Goal: Task Accomplishment & Management: Use online tool/utility

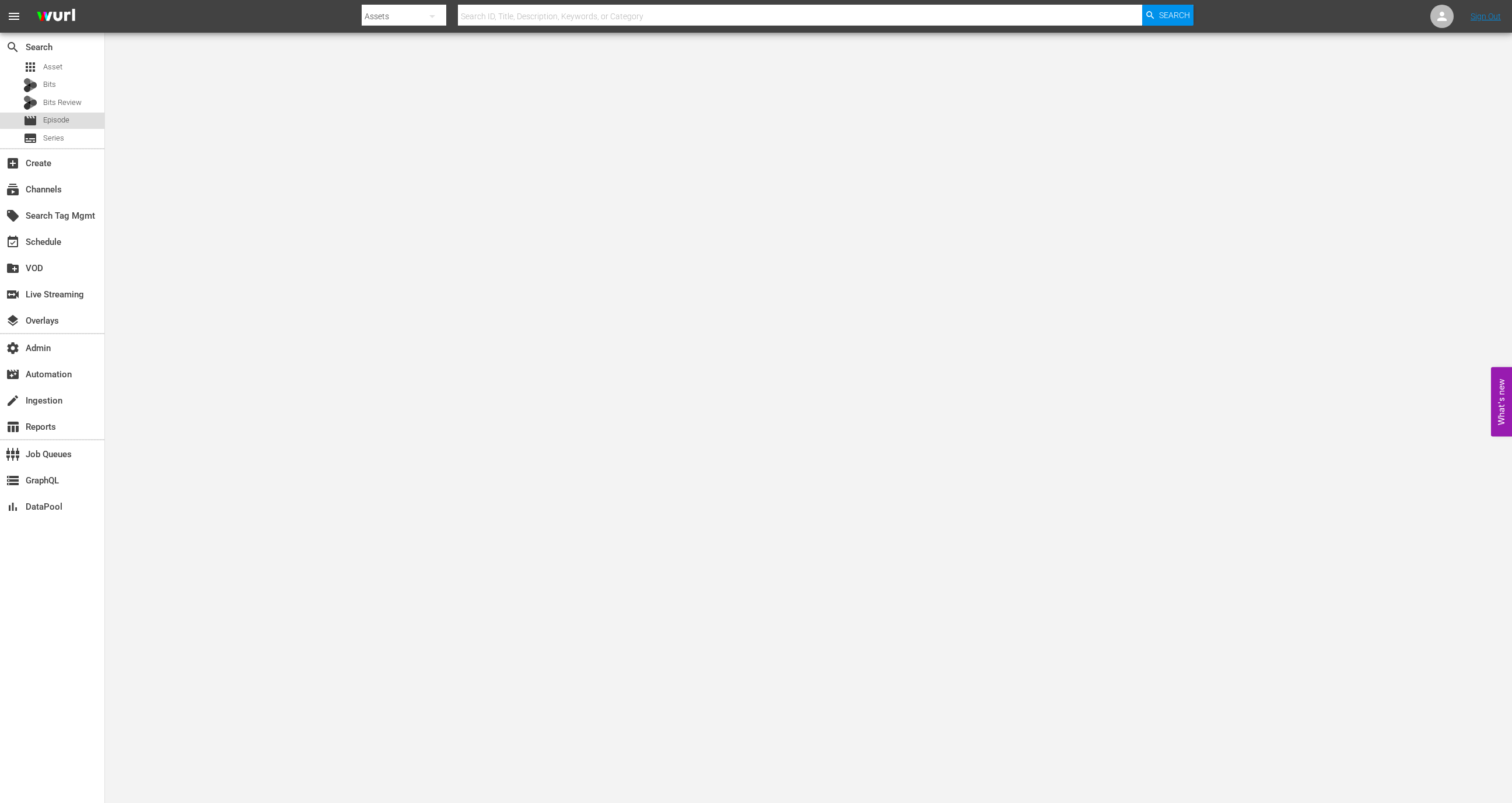
click at [69, 112] on div "movie Episode" at bounding box center [52, 120] width 104 height 17
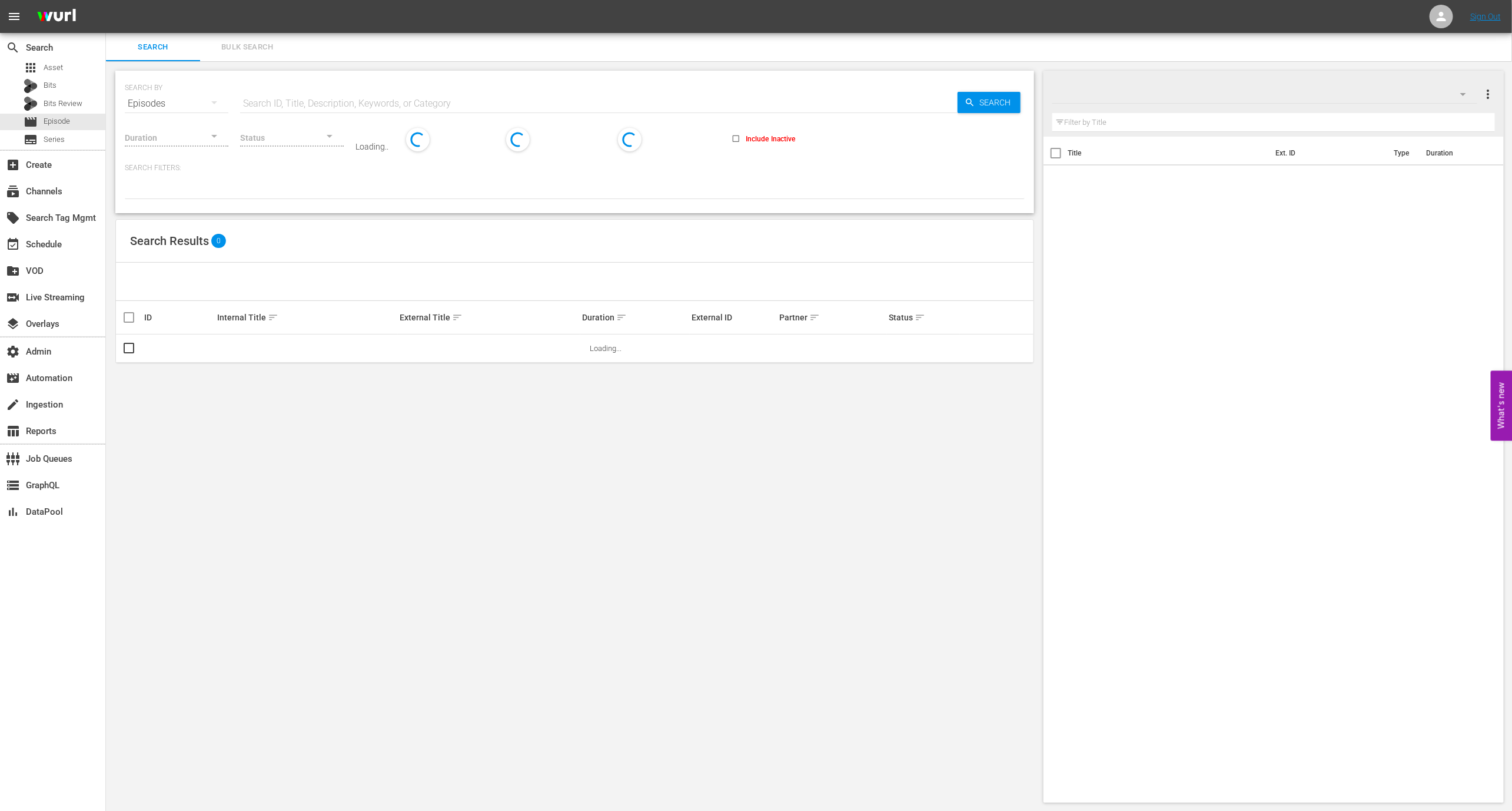
click at [320, 105] on input "text" at bounding box center [599, 103] width 718 height 28
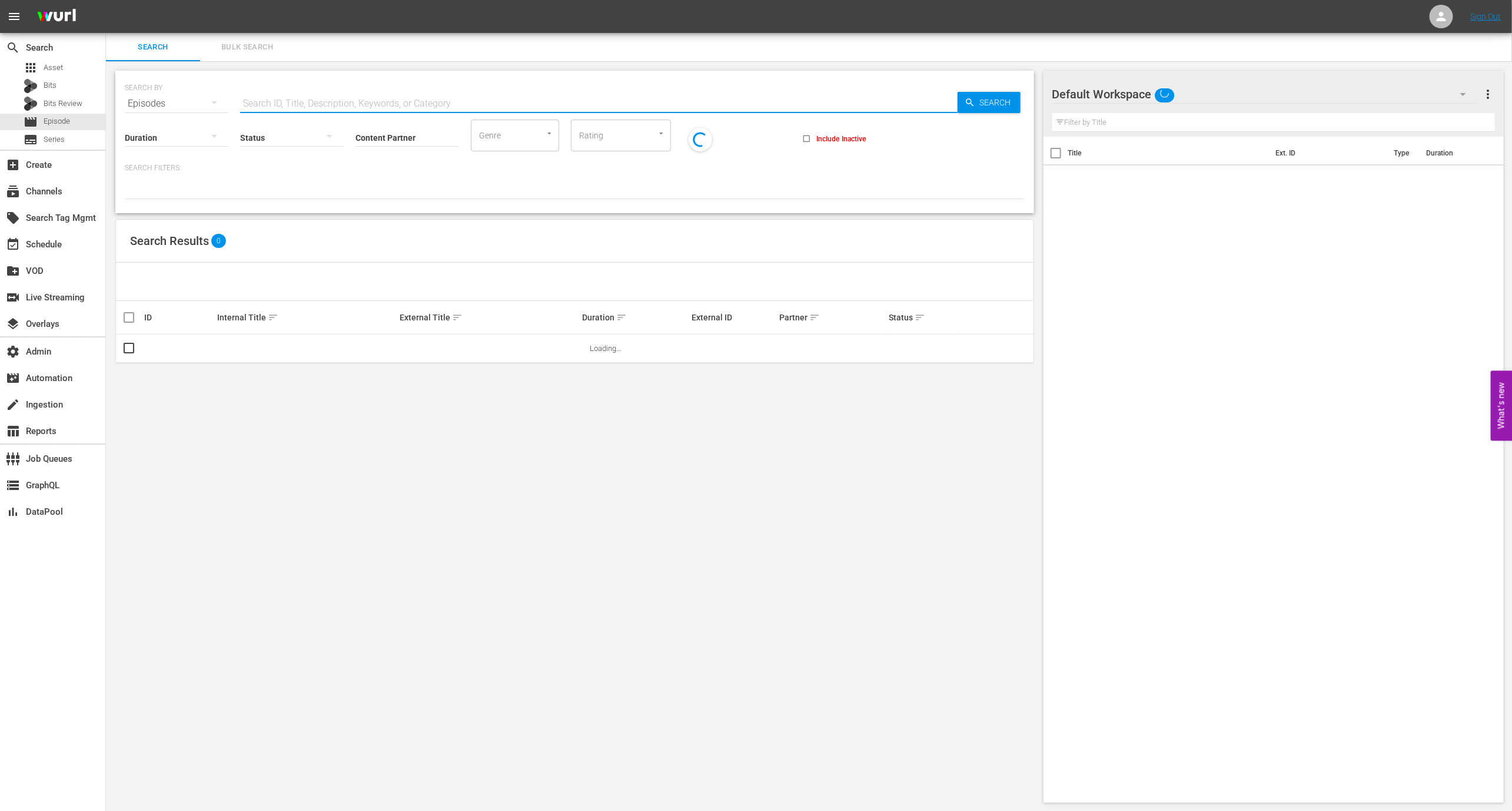
paste input "CATEGORY_Womens"
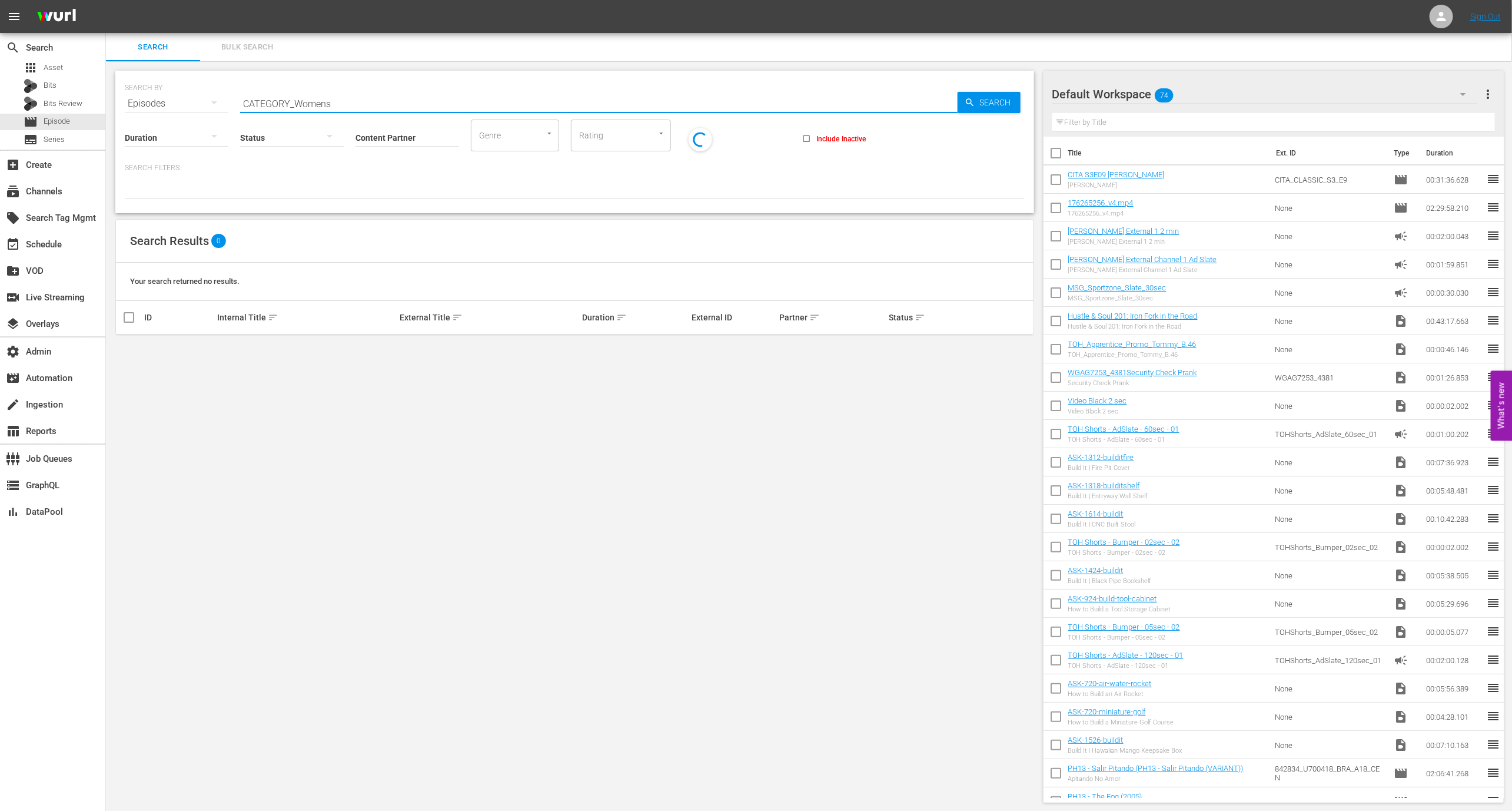
type input "CATEGORY_Womens"
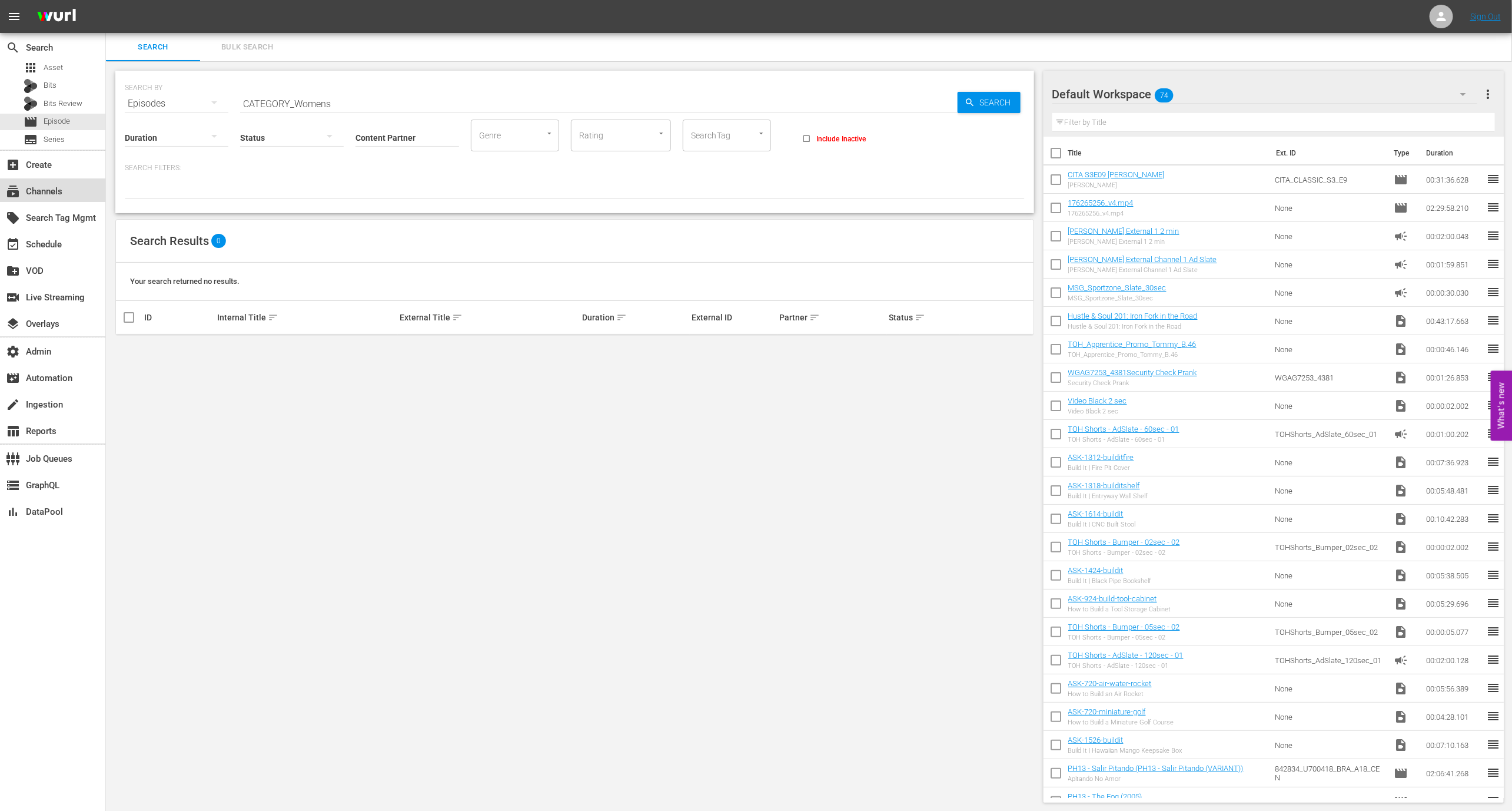
click at [63, 190] on div "subscriptions Channels" at bounding box center [33, 189] width 66 height 11
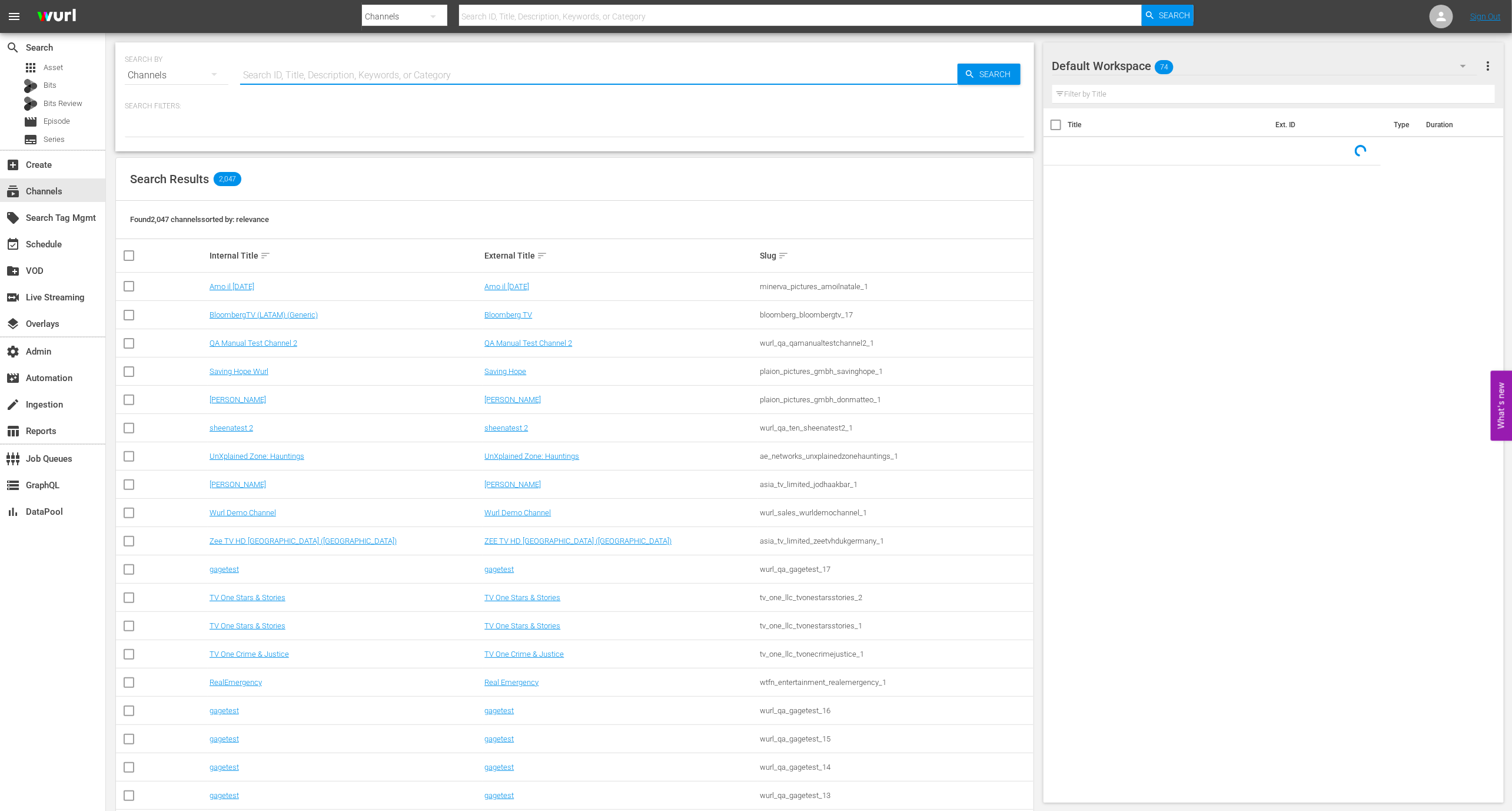
click at [269, 73] on input "text" at bounding box center [599, 75] width 718 height 28
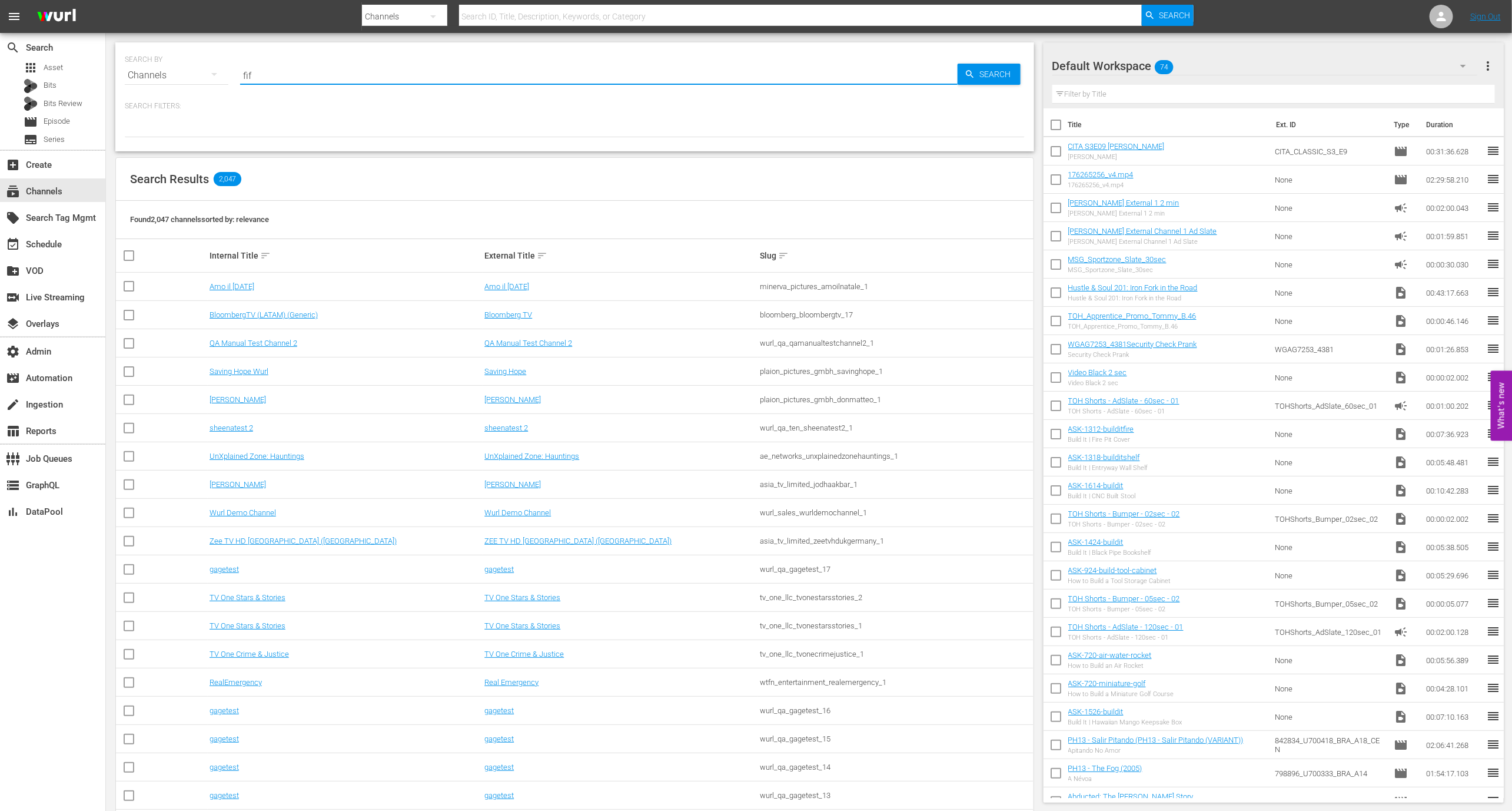
type input "fifa"
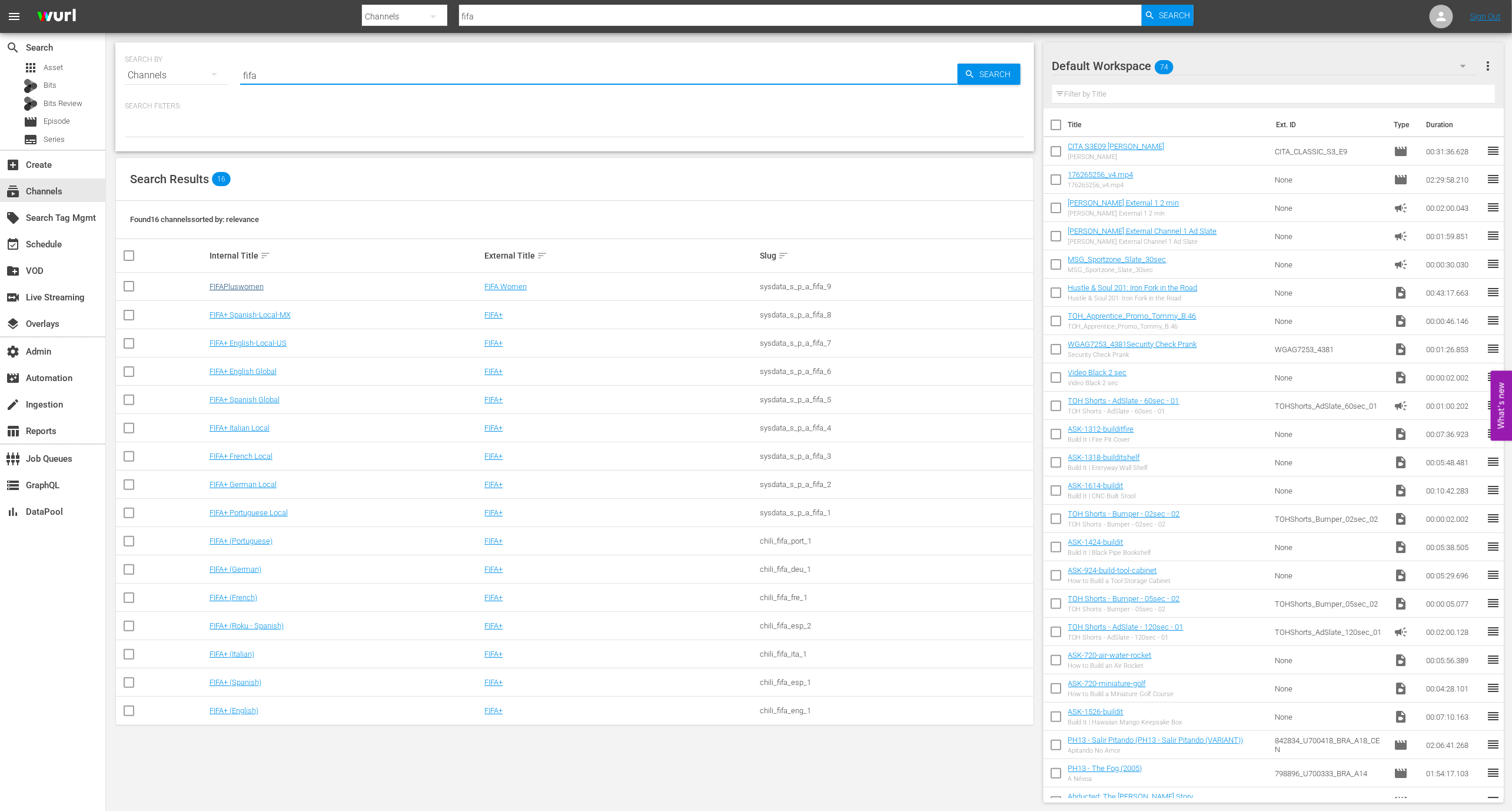
type input "fifa"
click at [236, 284] on link "FIFAPluswomen" at bounding box center [236, 287] width 54 height 9
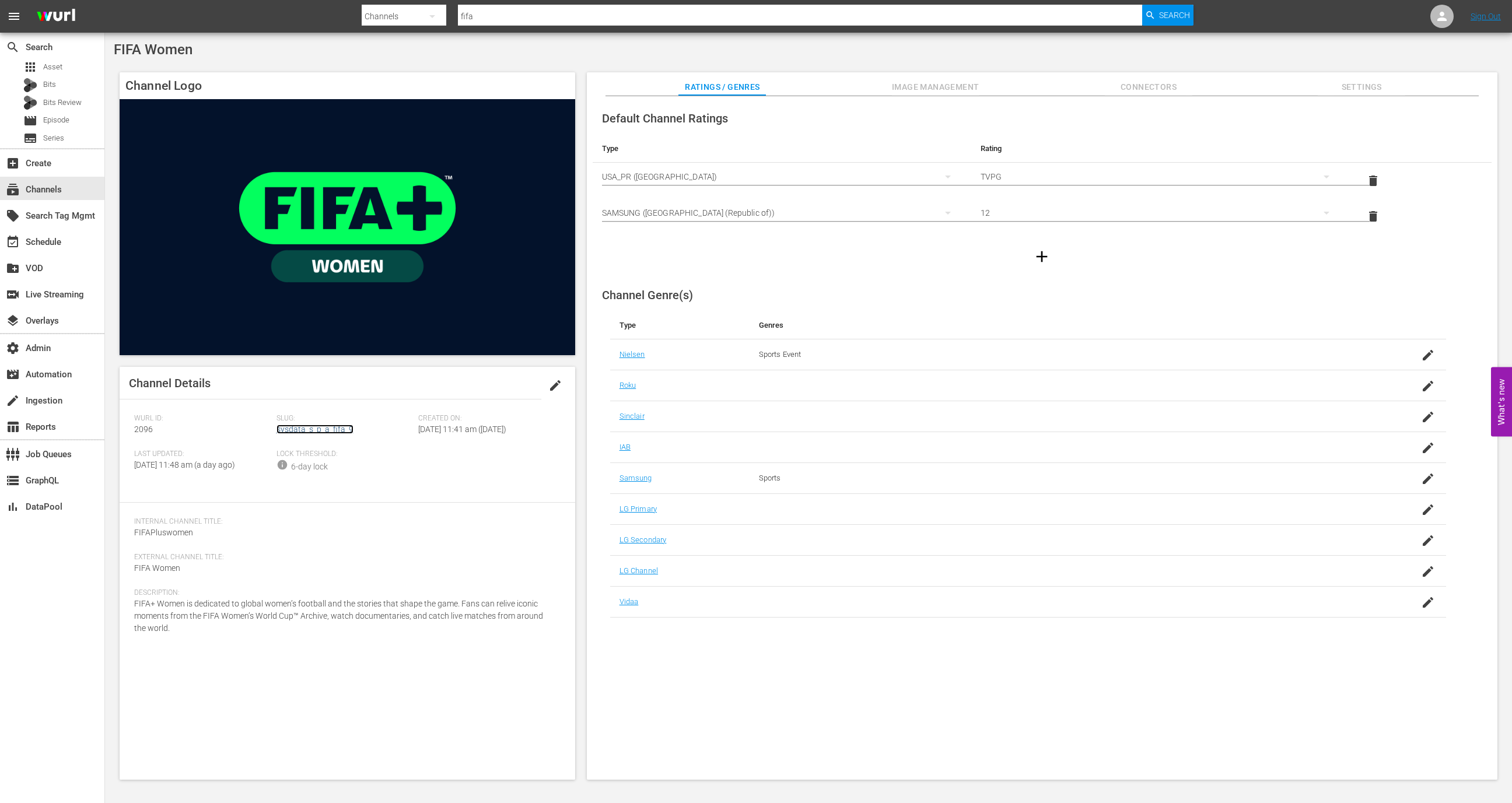
click at [308, 431] on link "sysdata_s_p_a_fifa_9" at bounding box center [315, 429] width 77 height 10
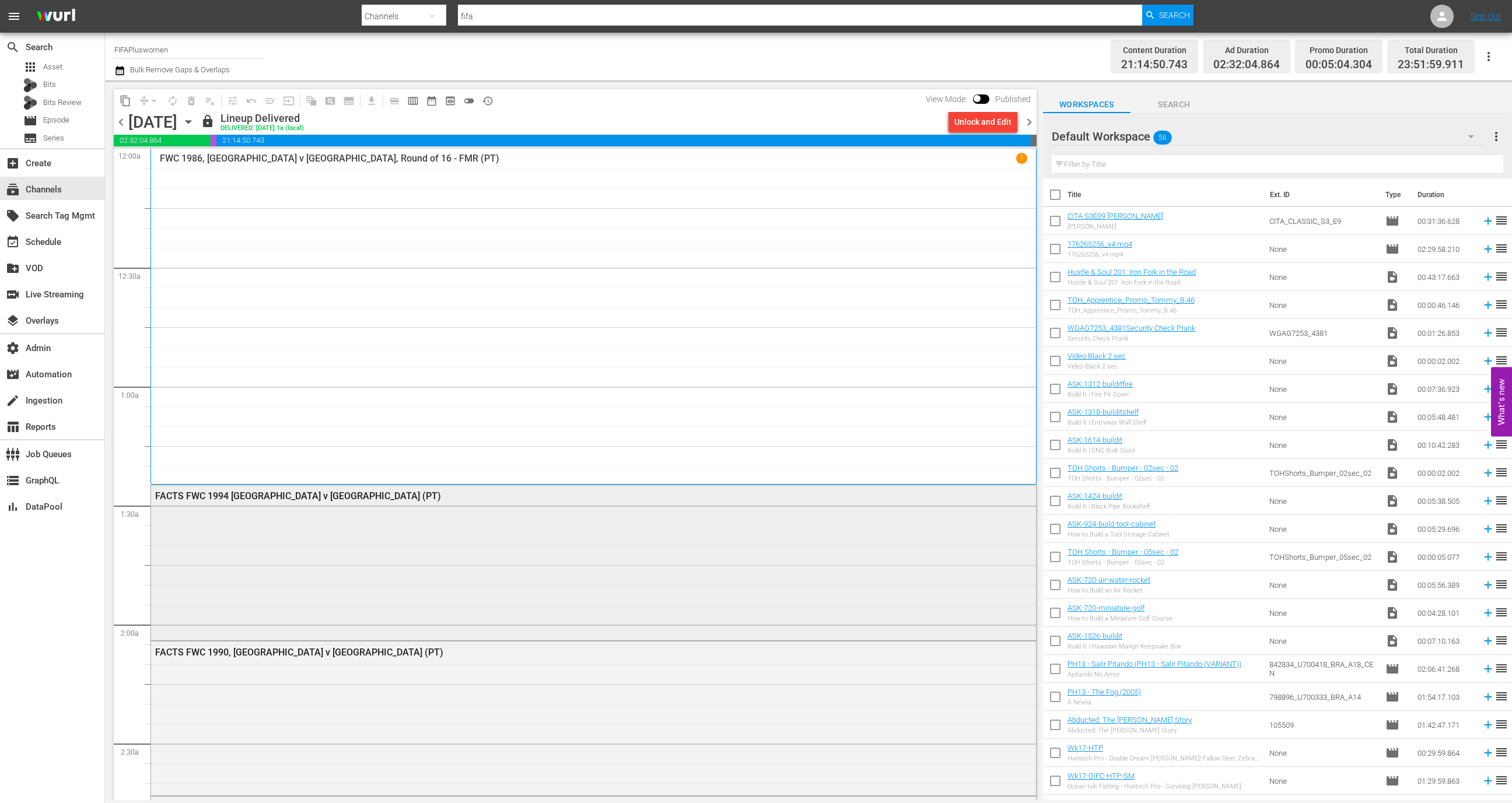
click at [413, 512] on div "FACTS FWC 1994 Brazil v Italy (PT)" at bounding box center [593, 561] width 885 height 152
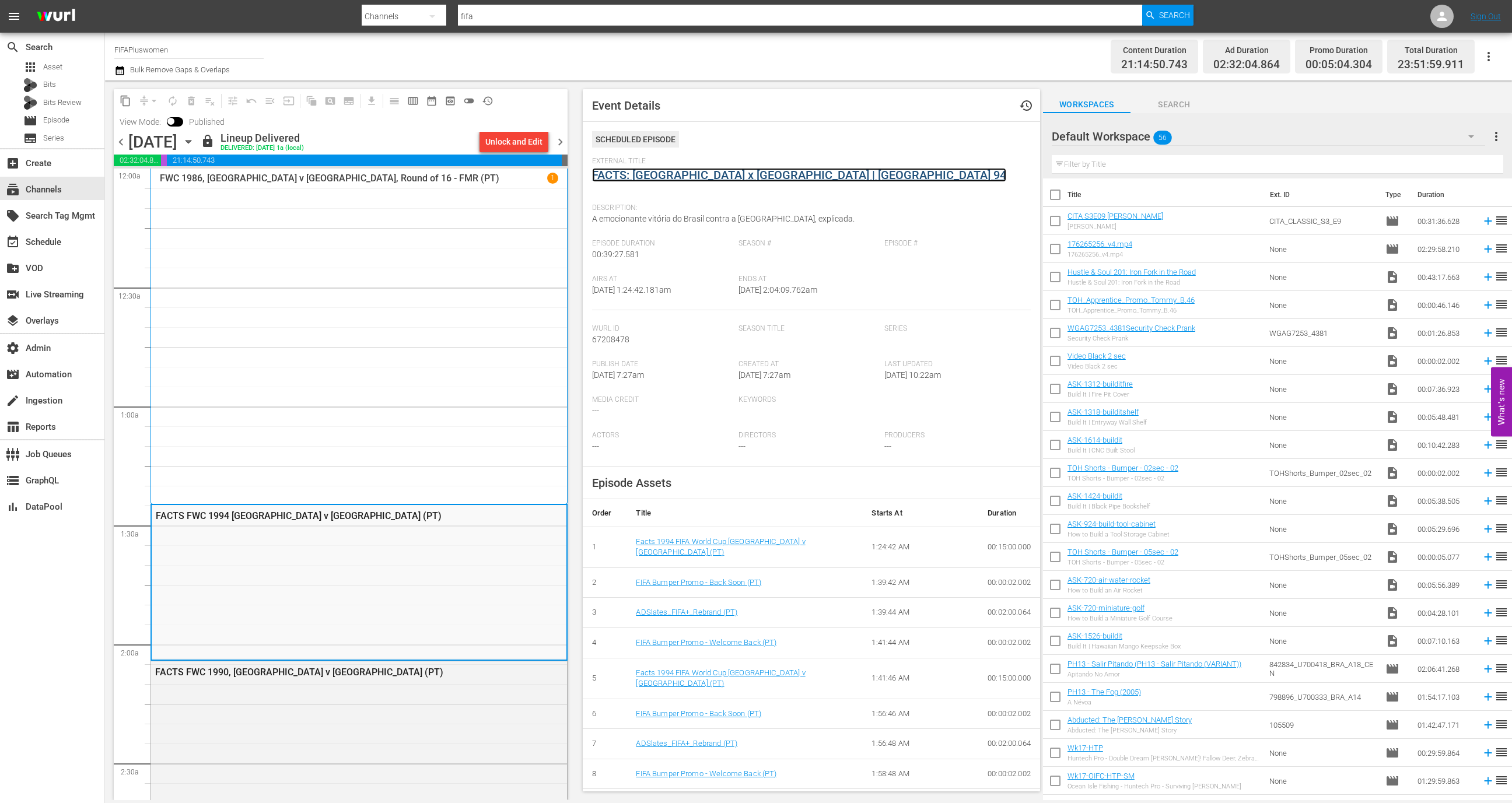
click at [704, 179] on link "FACTS: Brasil x Itália | USA 94" at bounding box center [799, 175] width 414 height 14
click at [693, 544] on link "Facts 1994 FIFA World Cup Brazil v Italy (PT)" at bounding box center [720, 546] width 169 height 20
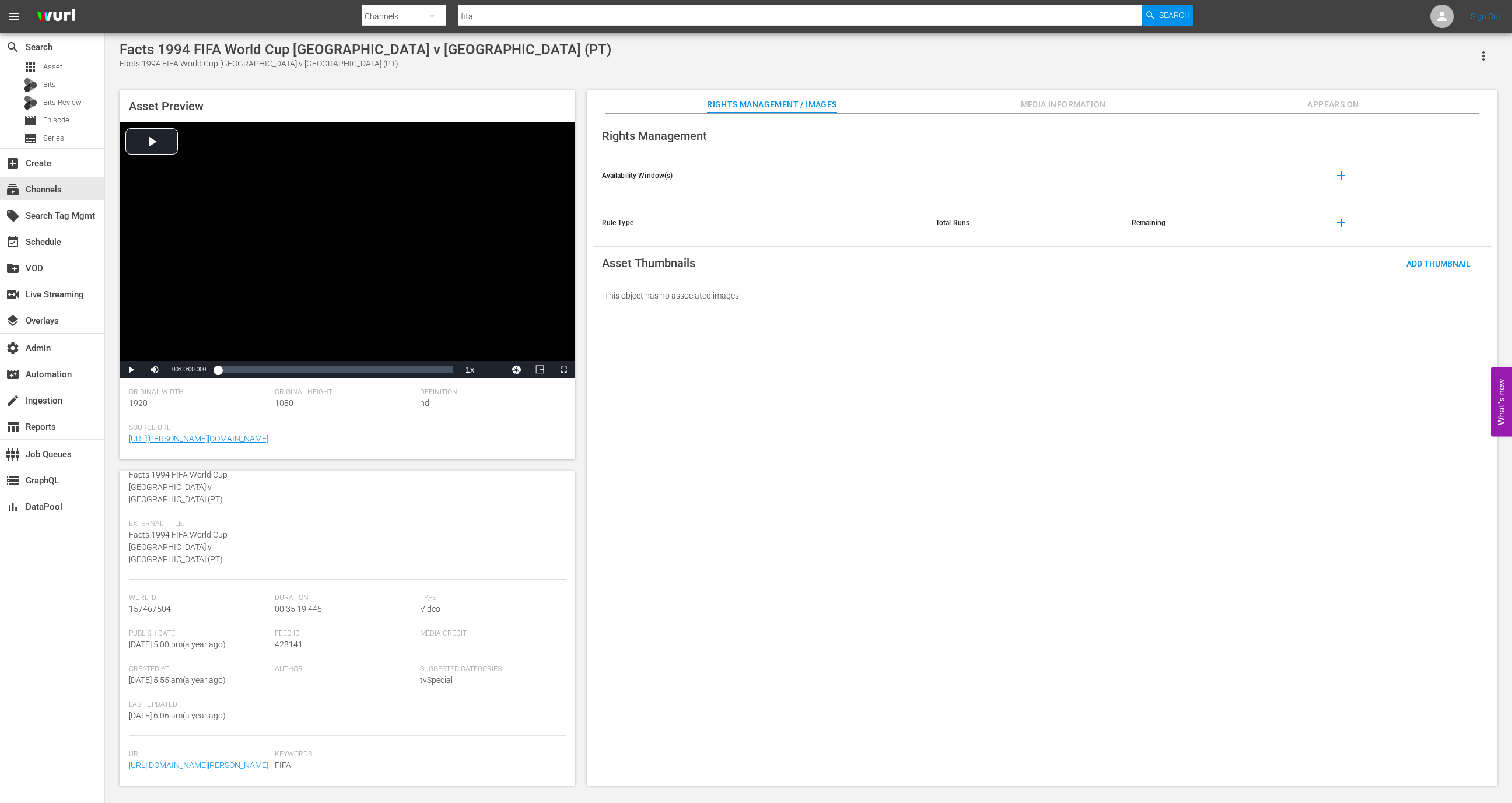
scroll to position [102, 0]
click at [1107, 103] on div "Rights Management / Images Media Information Appears On" at bounding box center [1042, 102] width 852 height 24
click at [1060, 109] on span "Media Information" at bounding box center [1063, 104] width 88 height 15
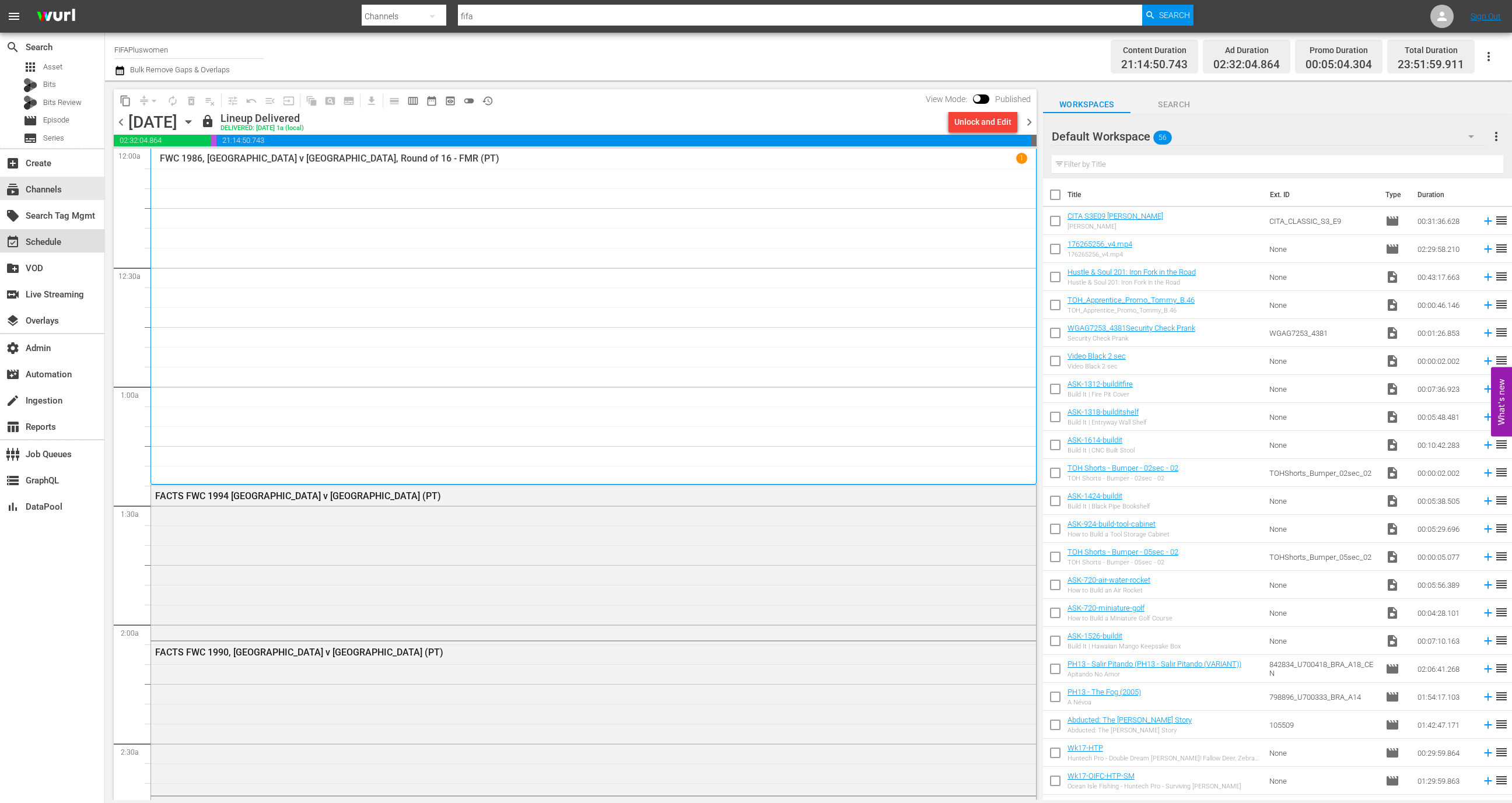
click at [70, 237] on div "event_available Schedule" at bounding box center [52, 241] width 104 height 24
click at [66, 219] on div "local_offer Search Tag Mgmt" at bounding box center [32, 214] width 66 height 11
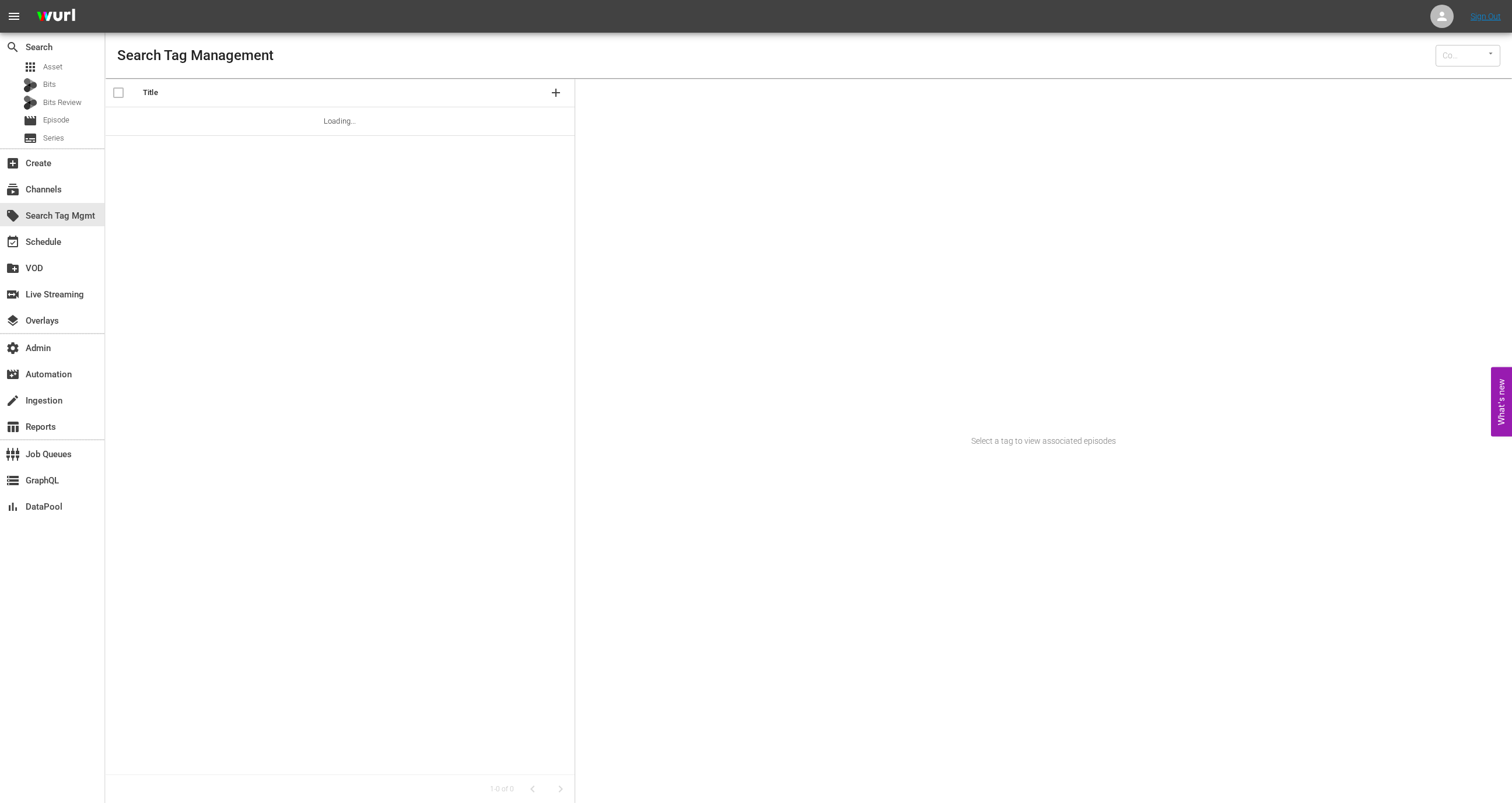
type input "Wurl (15)"
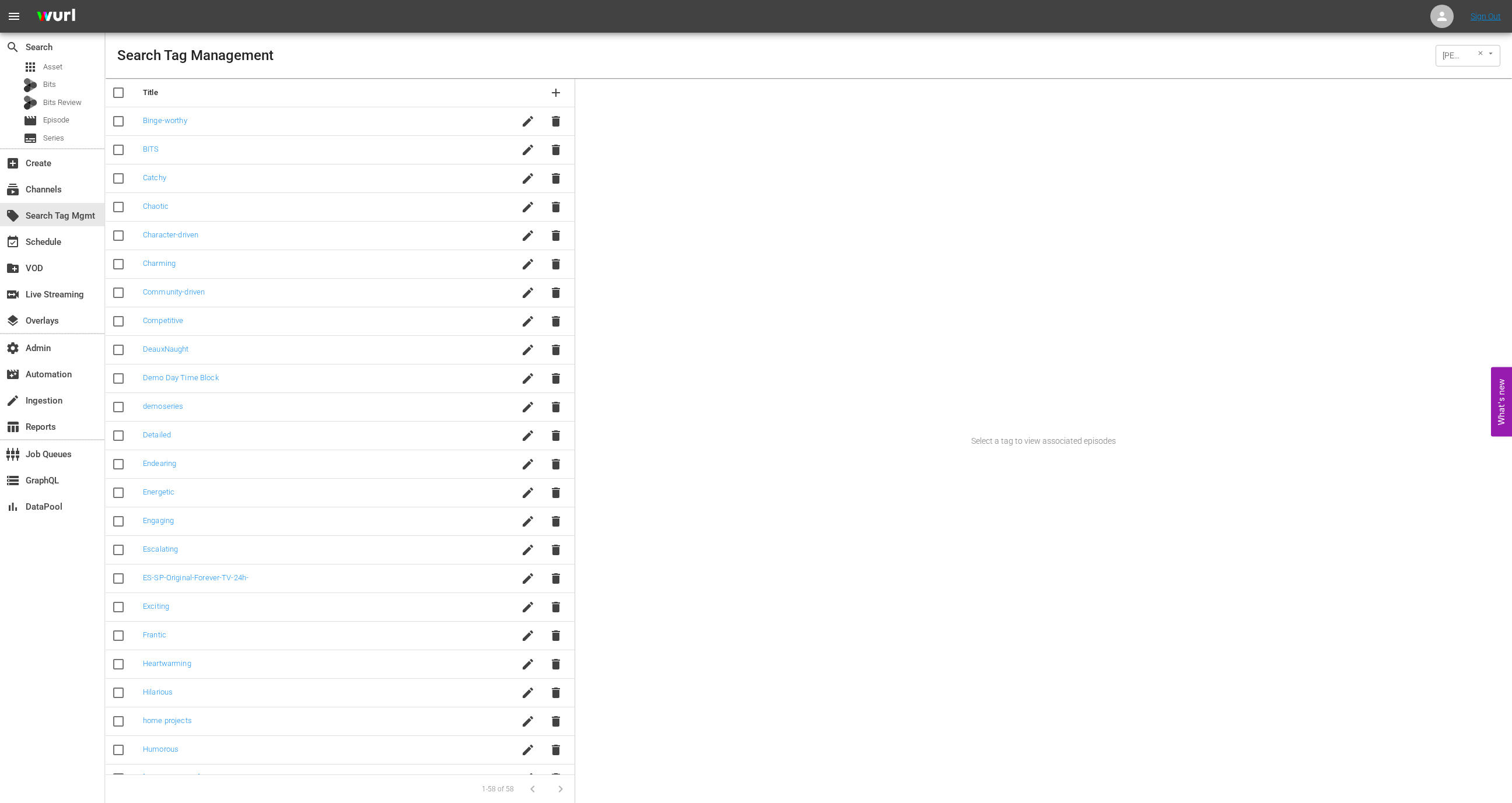
click at [1466, 64] on div "Wurl (15) ​" at bounding box center [1468, 55] width 65 height 22
click at [1487, 55] on icon "Open" at bounding box center [1490, 53] width 9 height 9
click at [1472, 53] on div "Wurl (15) ​" at bounding box center [1468, 55] width 65 height 22
click at [1479, 53] on icon "Clear" at bounding box center [1480, 53] width 4 height 4
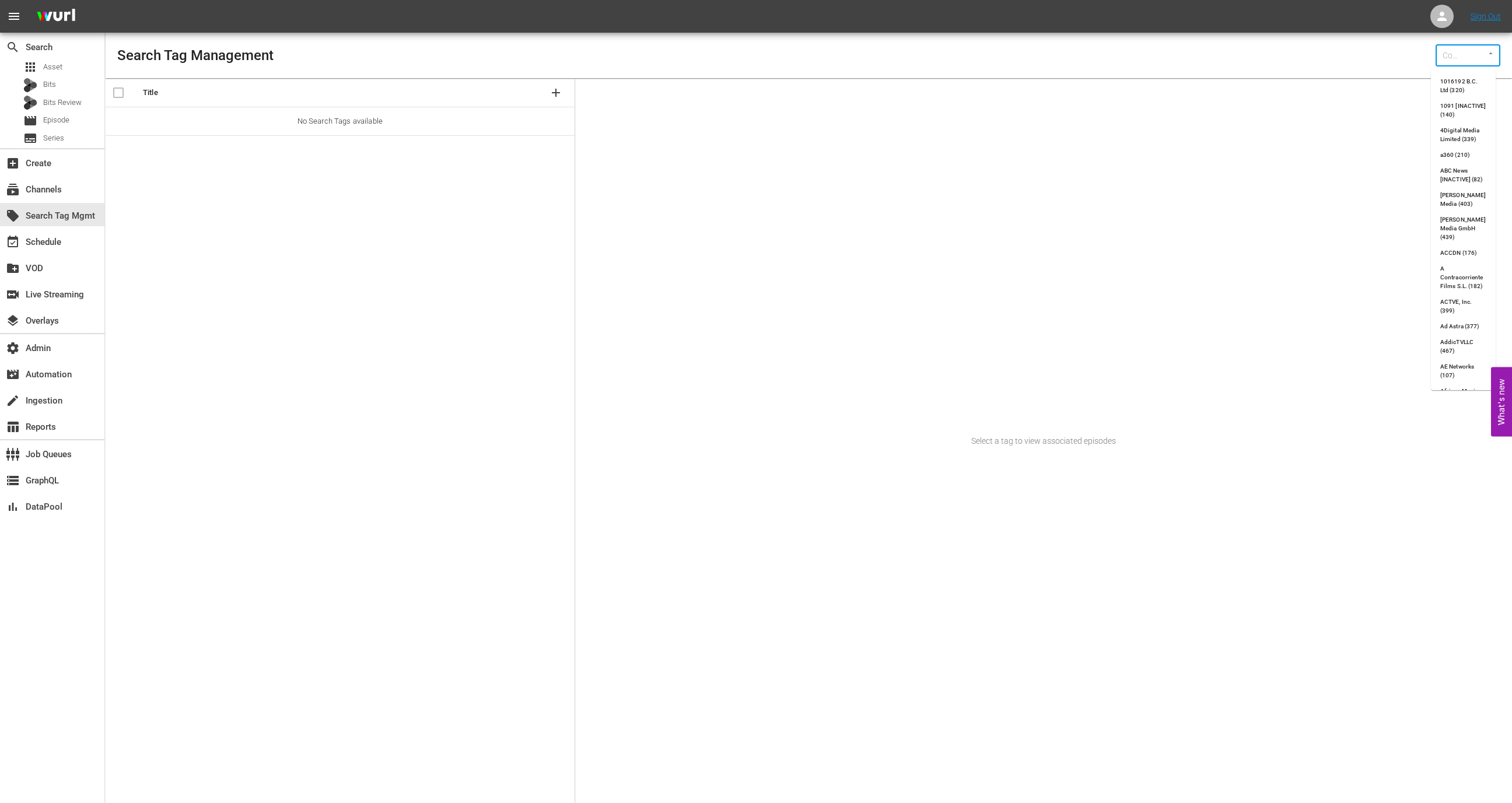
scroll to position [0, 0]
click at [1462, 55] on div "​" at bounding box center [1468, 55] width 65 height 22
click at [1449, 90] on li "Sysdata S.p.A. (388)" at bounding box center [1463, 86] width 65 height 25
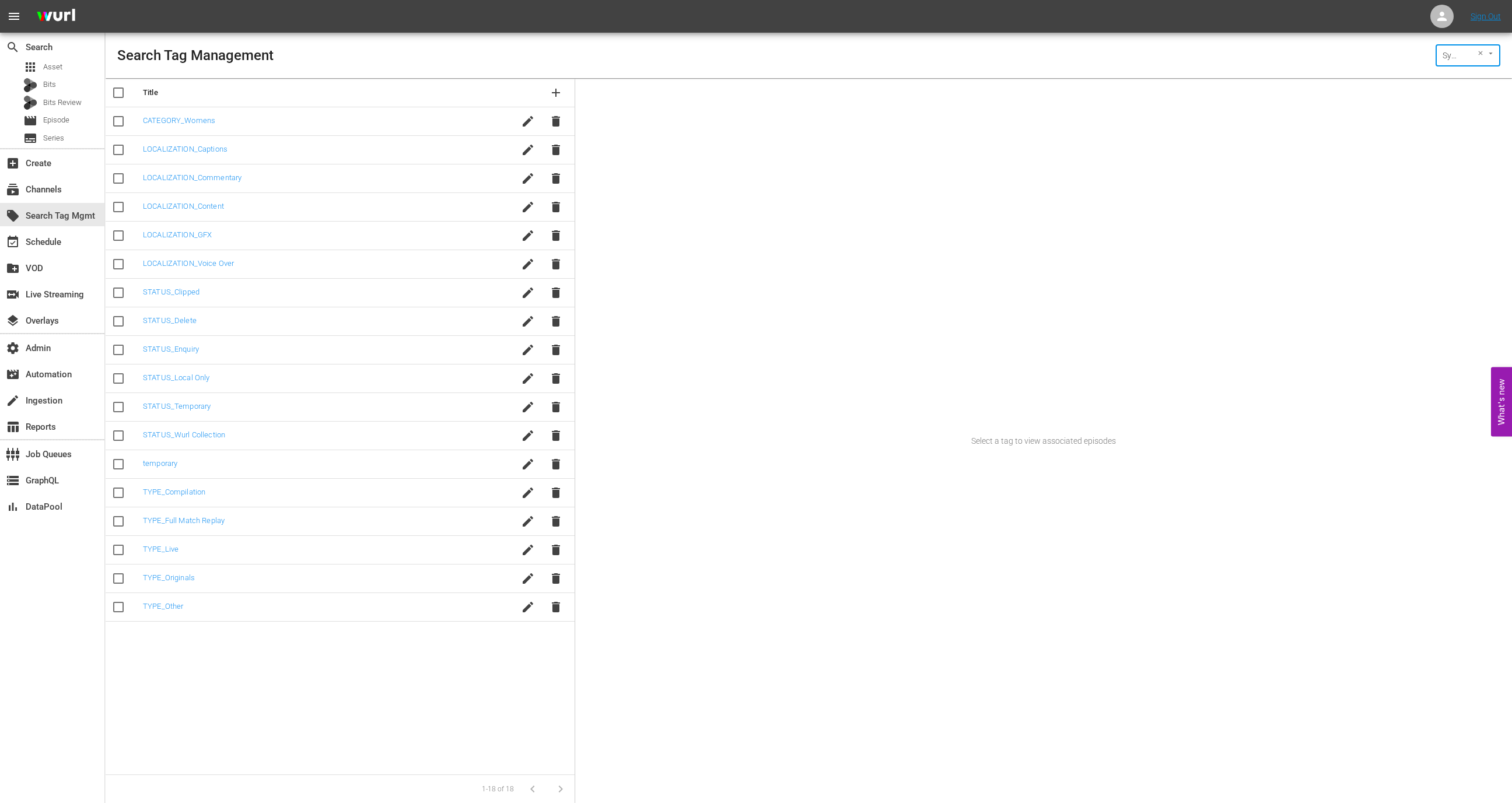
type input "Sysdata S.p.A. (388)"
click at [501, 116] on td "CATEGORY_Womens" at bounding box center [318, 122] width 371 height 29
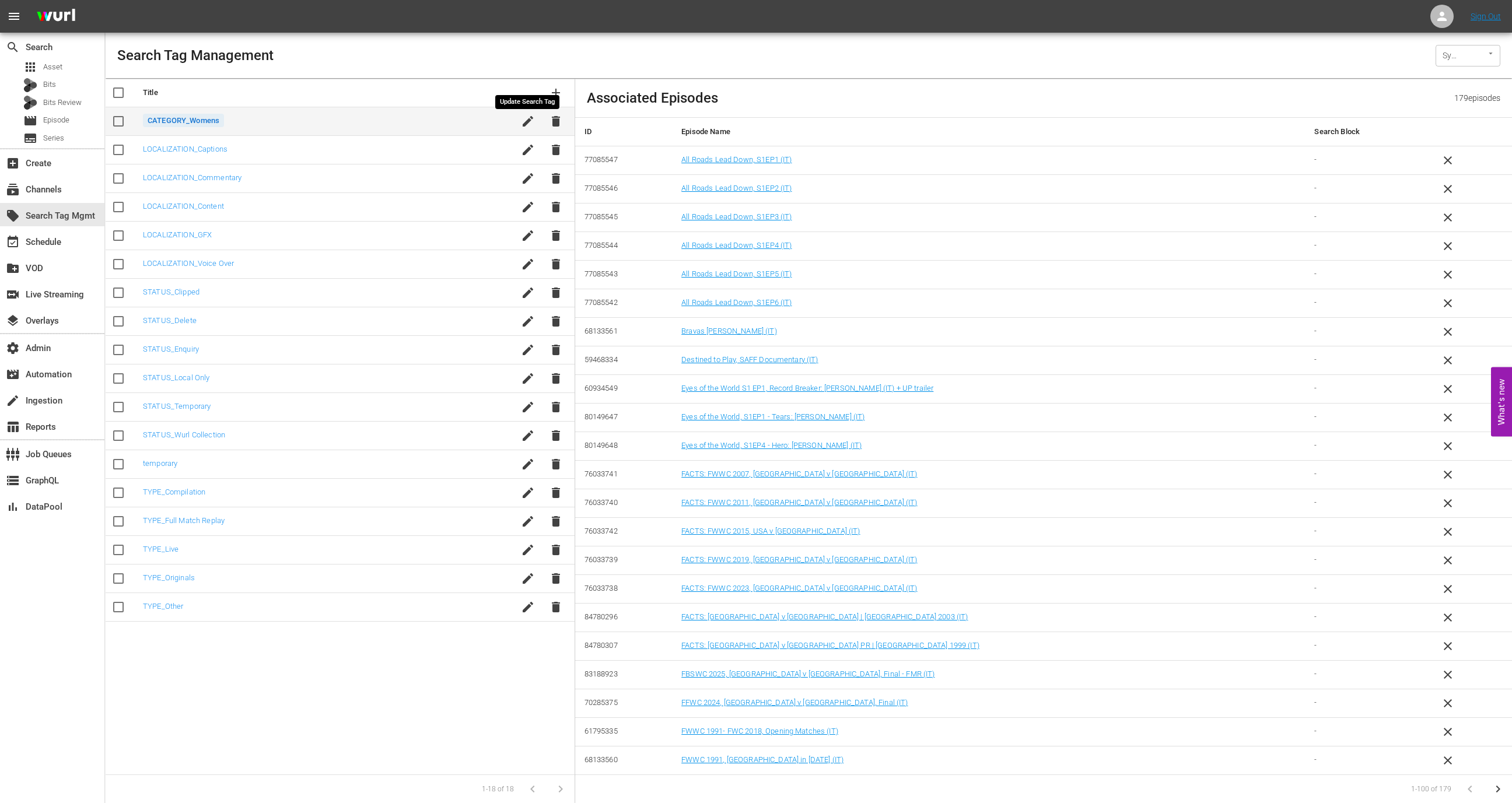
click at [528, 119] on icon "button" at bounding box center [528, 121] width 11 height 11
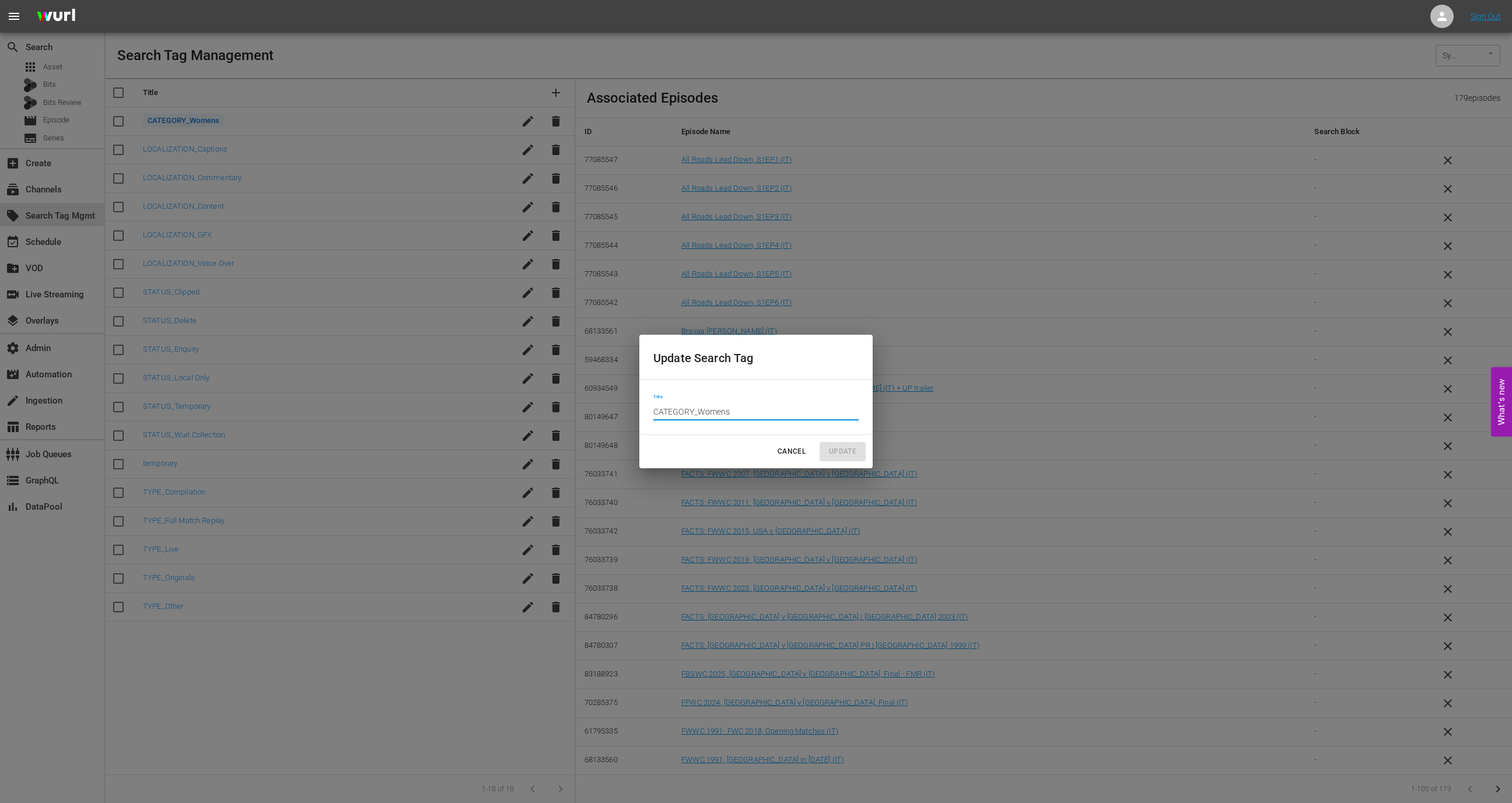
click at [758, 409] on input "CATEGORY_Womens" at bounding box center [756, 412] width 205 height 18
type input "CATEGORY_Women"
click at [838, 444] on button "Update" at bounding box center [842, 452] width 46 height 19
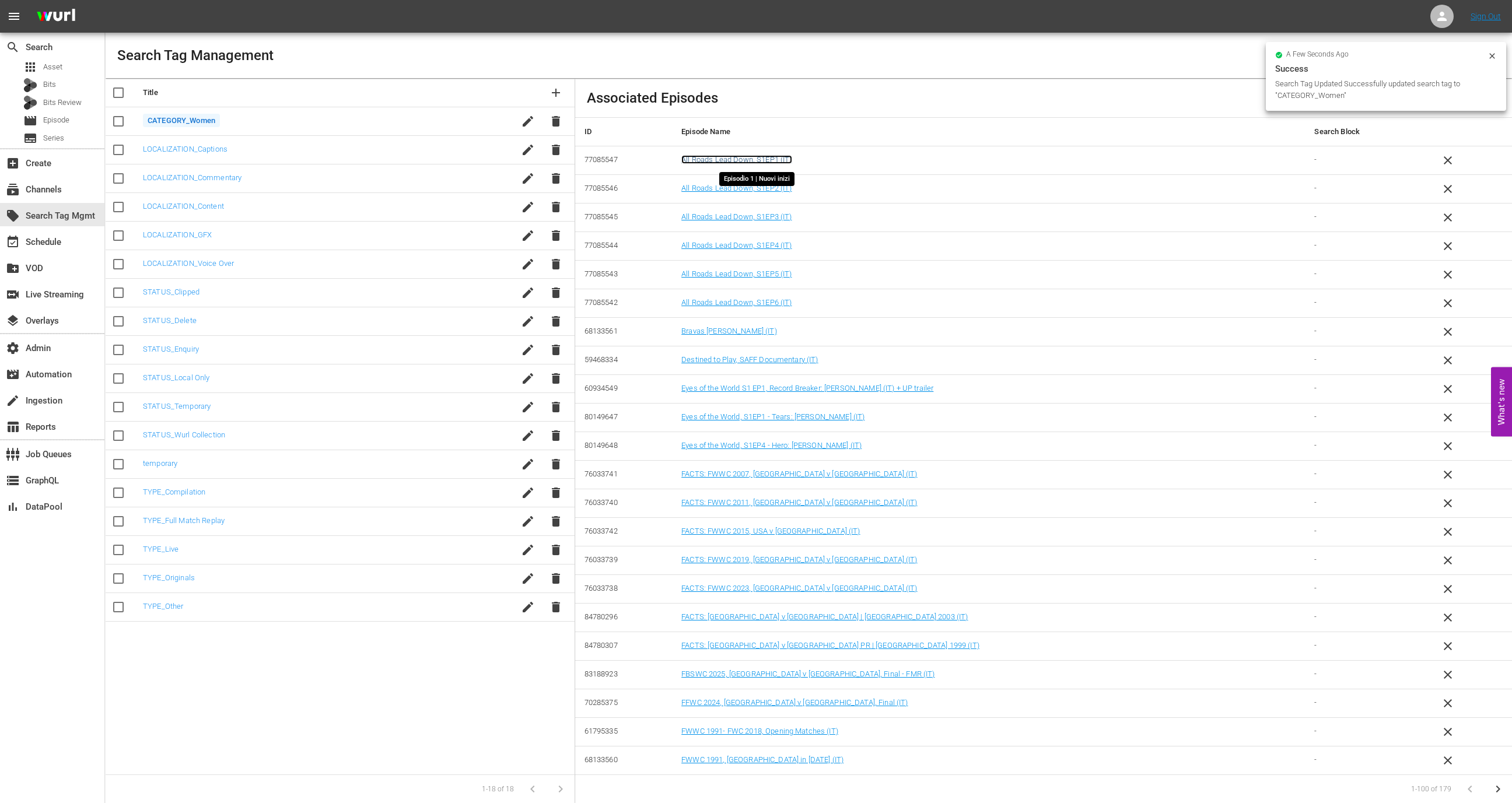
click at [759, 159] on link "All Roads Lead Down, S1EP1 (IT)" at bounding box center [737, 159] width 110 height 9
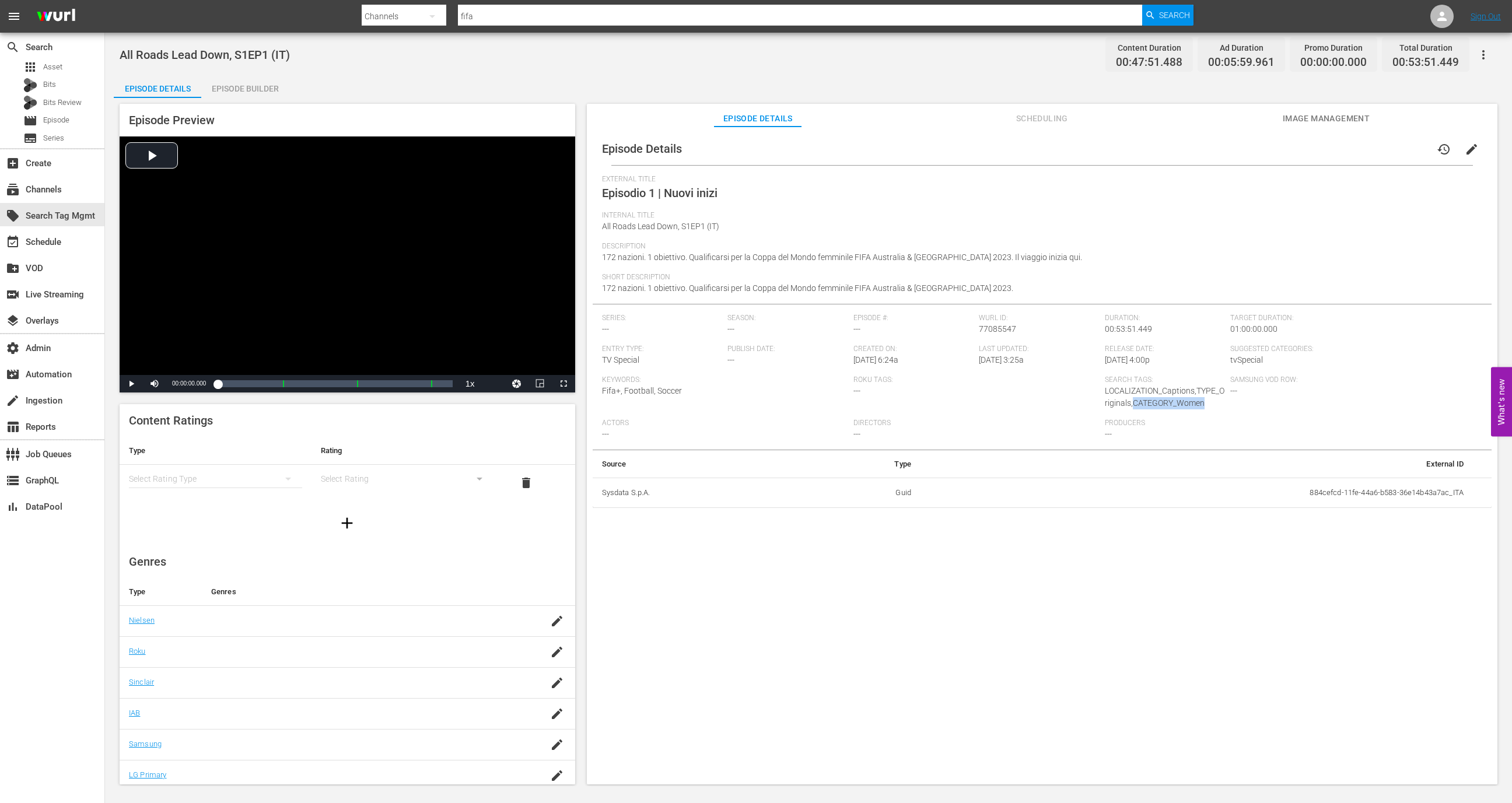
drag, startPoint x: 1217, startPoint y: 399, endPoint x: 1134, endPoint y: 404, distance: 83.2
click at [1134, 404] on div "Search Tags: LOCALIZATION_Captions,TYPE_Originals,CATEGORY_Women" at bounding box center [1168, 397] width 126 height 43
copy span "CATEGORY_Women"
click at [76, 225] on div "local_offer Search Tag Mgmt" at bounding box center [52, 215] width 104 height 24
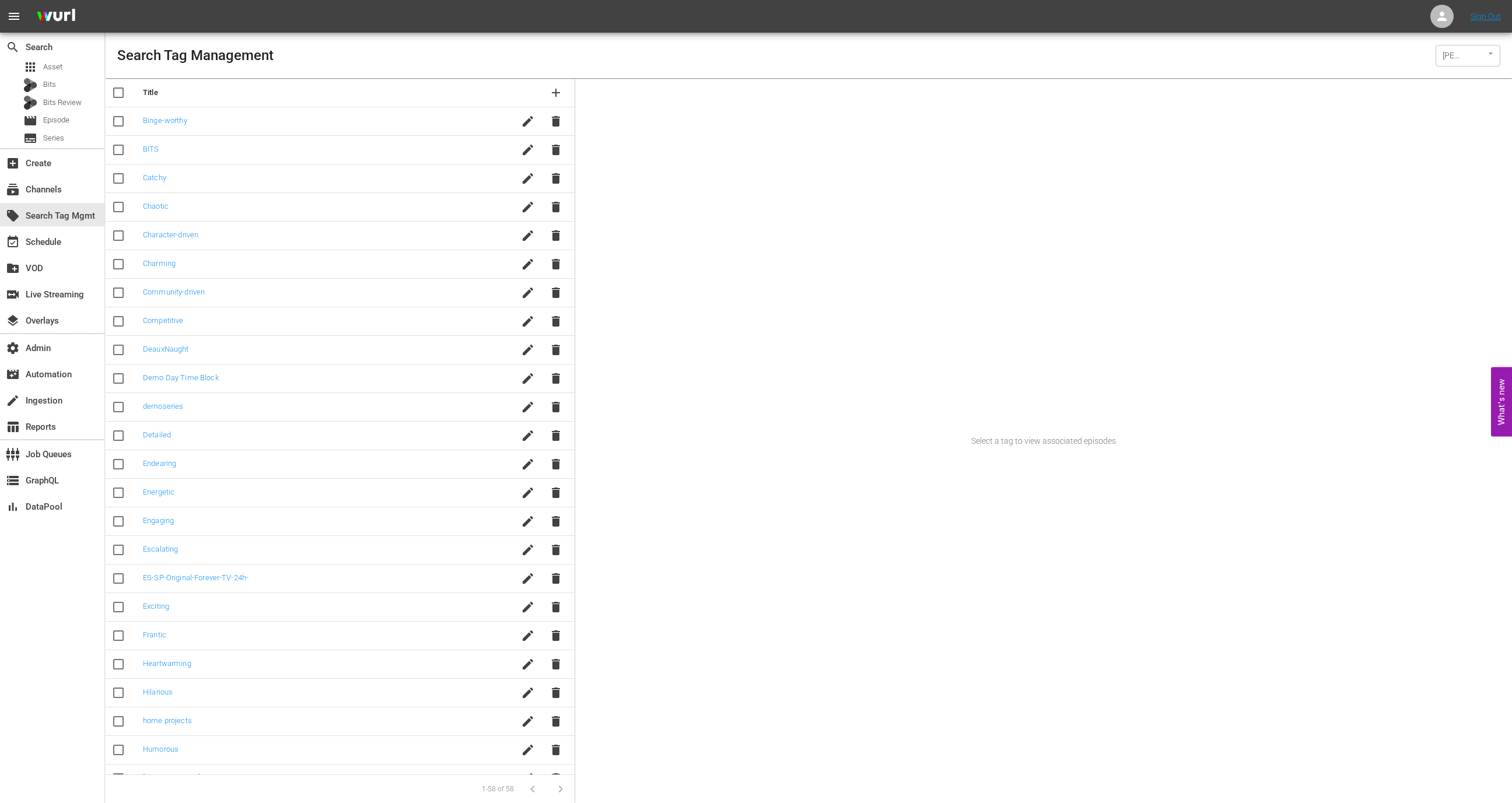
click at [1482, 35] on div "Search Tag Management Wurl (15) ​" at bounding box center [809, 55] width 1406 height 46
click at [1482, 43] on div "Search Tag Management Wurl (15) ​" at bounding box center [809, 55] width 1406 height 46
click at [1482, 54] on icon "Clear" at bounding box center [1480, 53] width 8 height 8
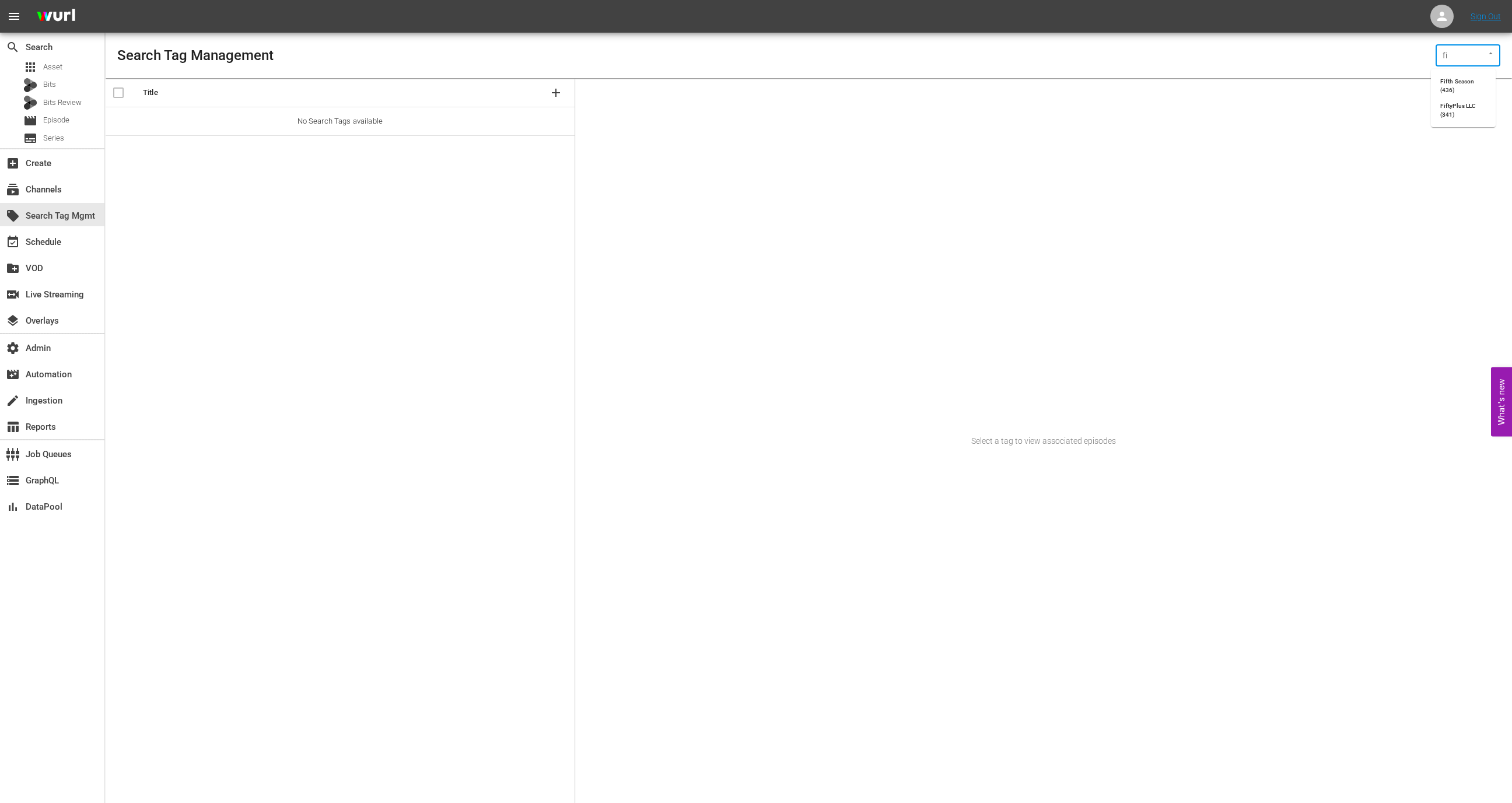
type input "f"
type input "s"
click at [994, 133] on div "Select a tag to view associated episodes" at bounding box center [1042, 440] width 936 height 724
click at [1452, 54] on input "text" at bounding box center [1451, 55] width 24 height 15
click at [1462, 84] on li "Sysdata S.p.A. (388)" at bounding box center [1463, 86] width 65 height 25
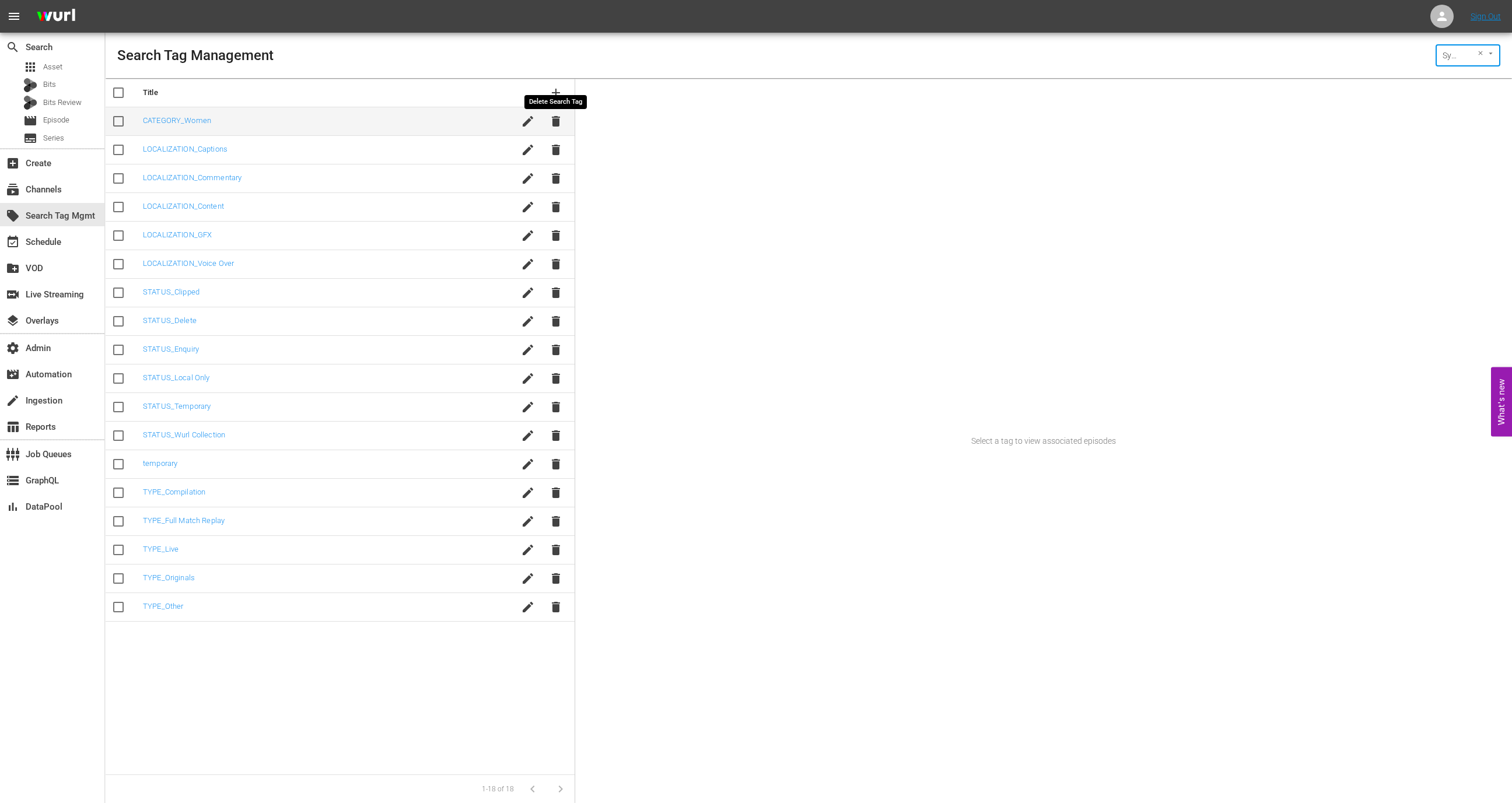
type input "Sysdata S.p.A. (388)"
click at [533, 123] on icon "button" at bounding box center [528, 121] width 14 height 14
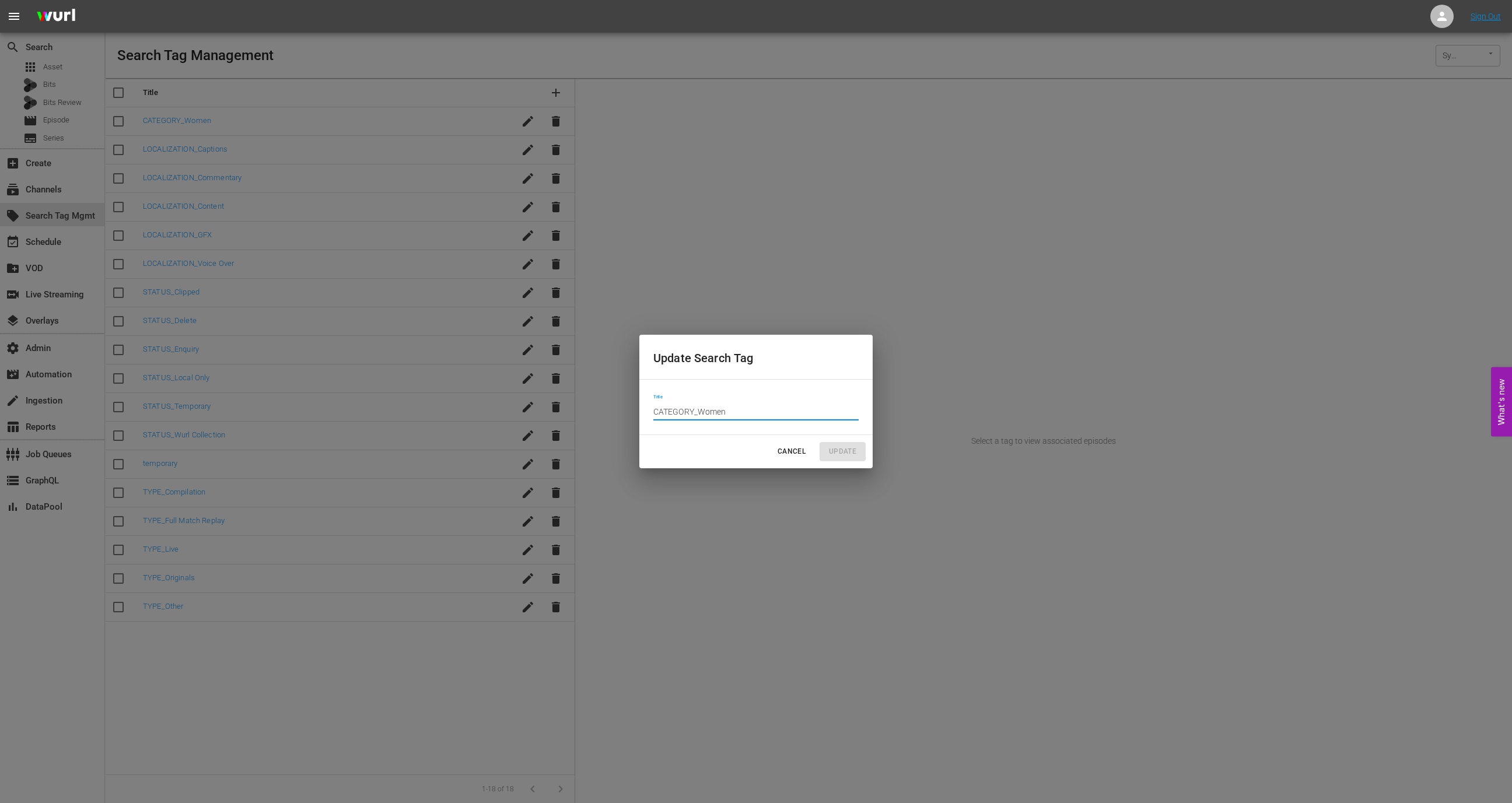
click at [753, 415] on input "CATEGORY_Women" at bounding box center [756, 412] width 205 height 18
type input "CATEGORY_Women"
click at [795, 452] on span "Cancel" at bounding box center [792, 452] width 28 height 12
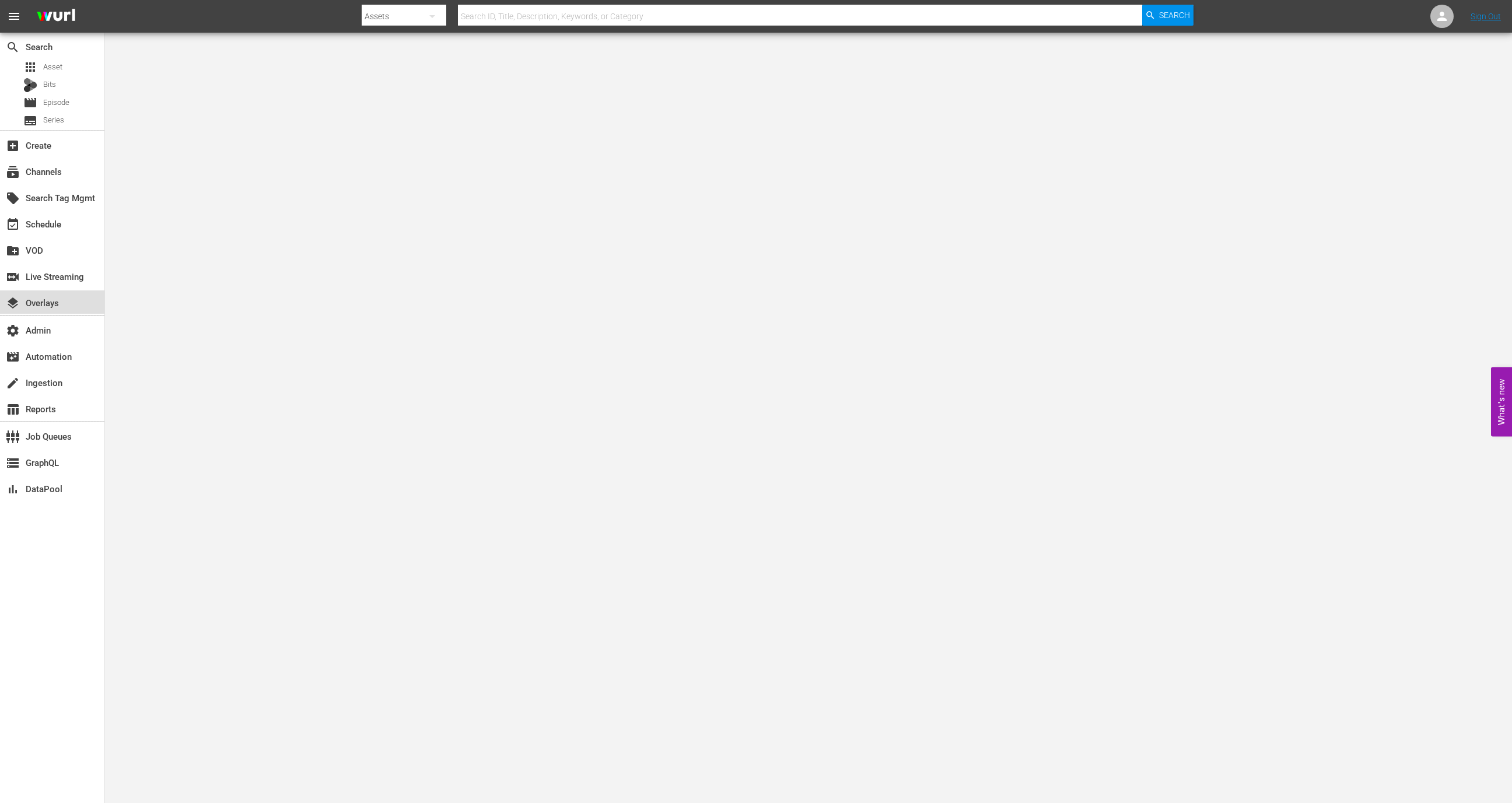
click at [55, 291] on div "layers Overlays" at bounding box center [52, 302] width 104 height 24
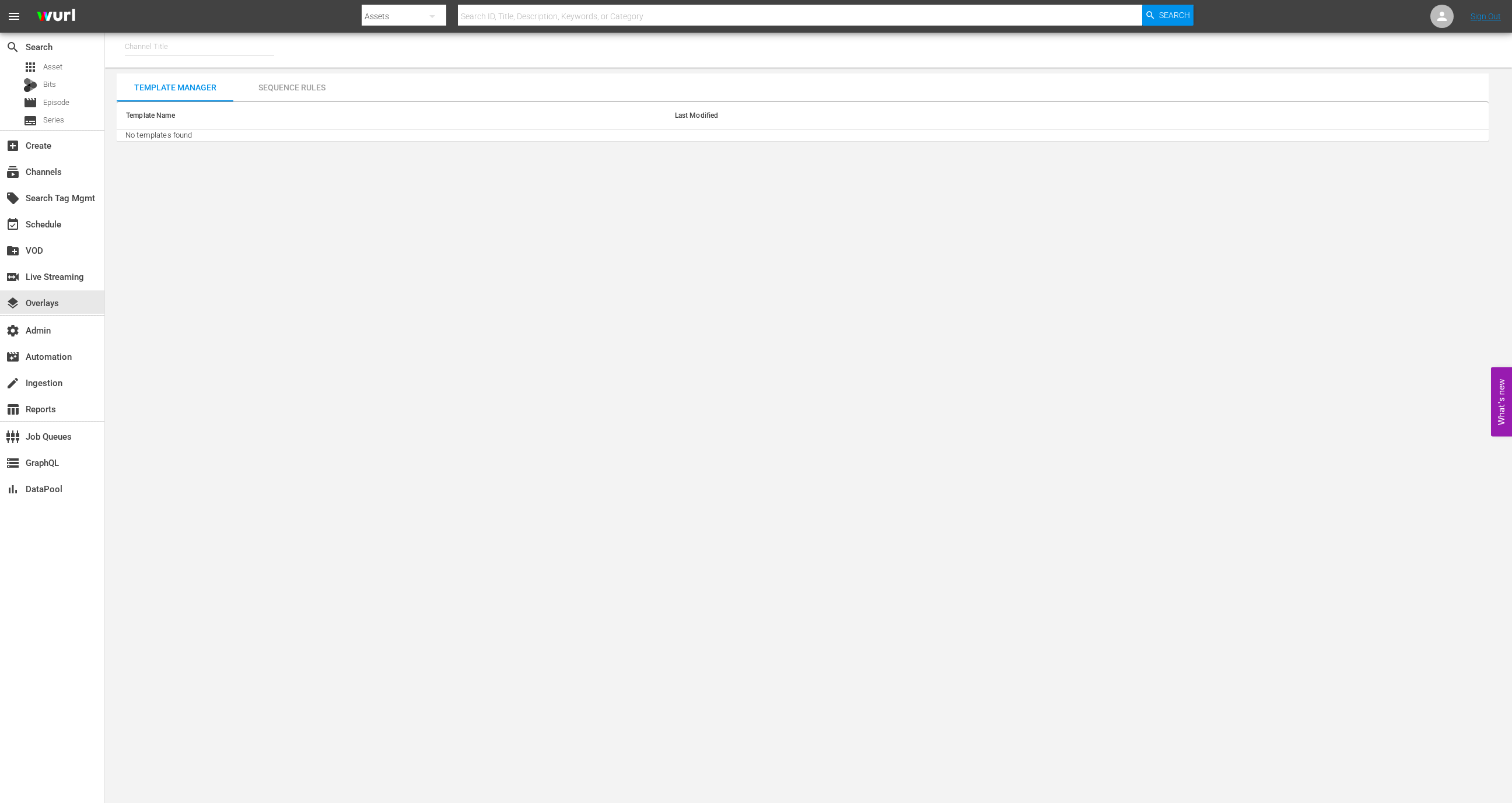
click at [212, 53] on input "text" at bounding box center [199, 46] width 149 height 28
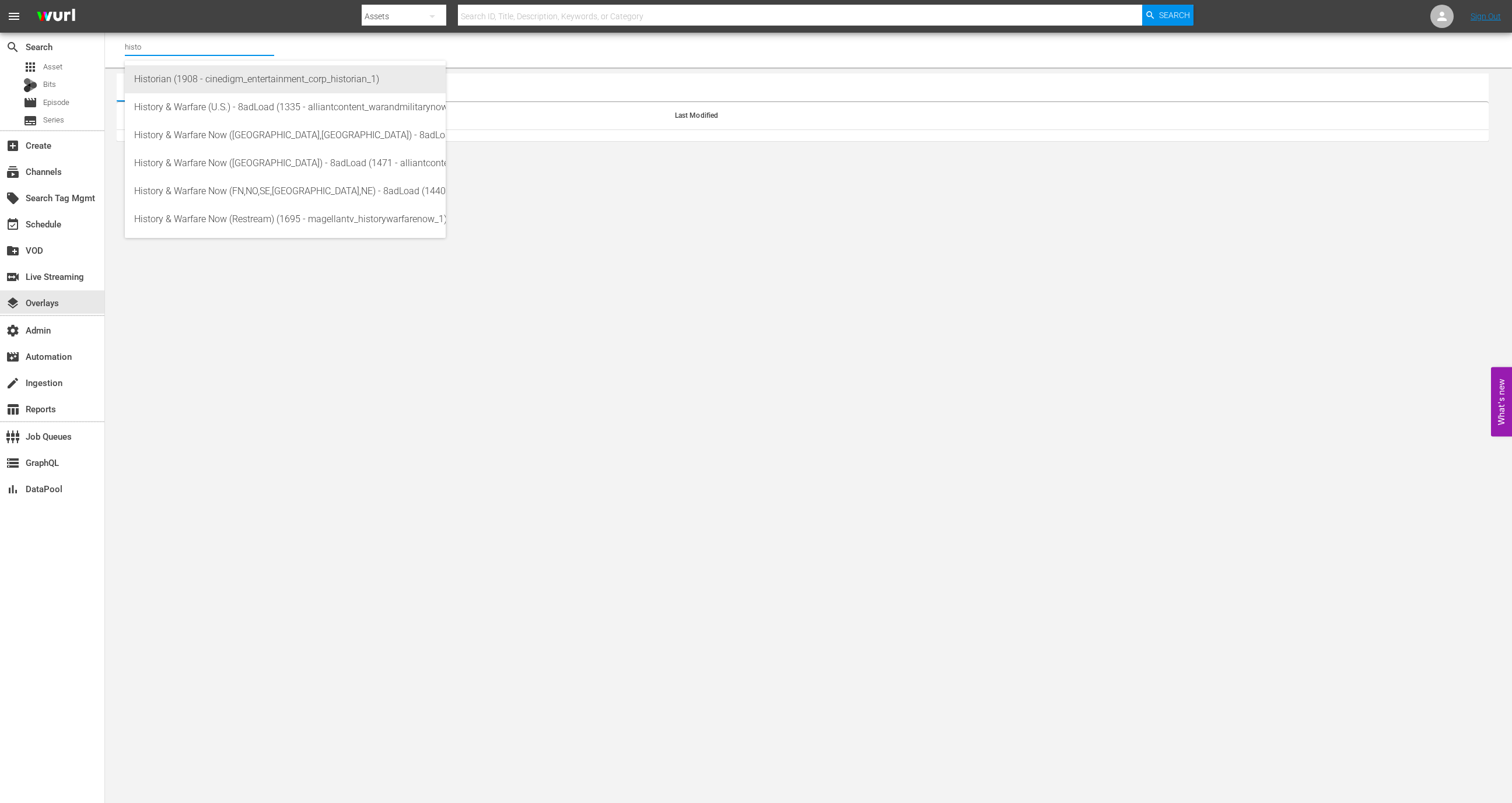
click at [245, 80] on div "Historian (1908 - cinedigm_entertainment_corp_historian_1)" at bounding box center [285, 80] width 302 height 28
type input "Historian (1908 - cinedigm_entertainment_corp_historian_1)"
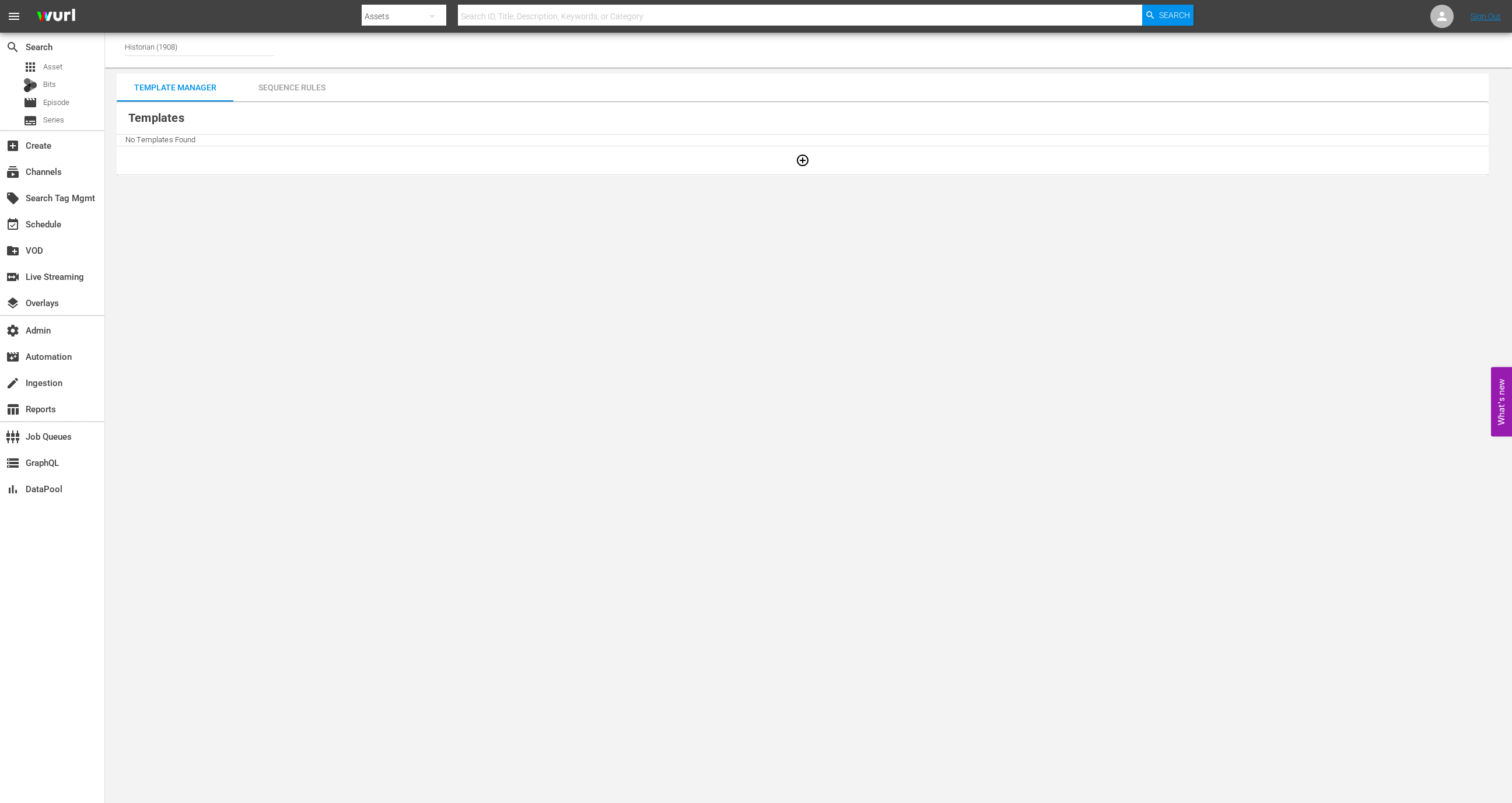
click at [800, 162] on icon "button" at bounding box center [802, 159] width 11 height 11
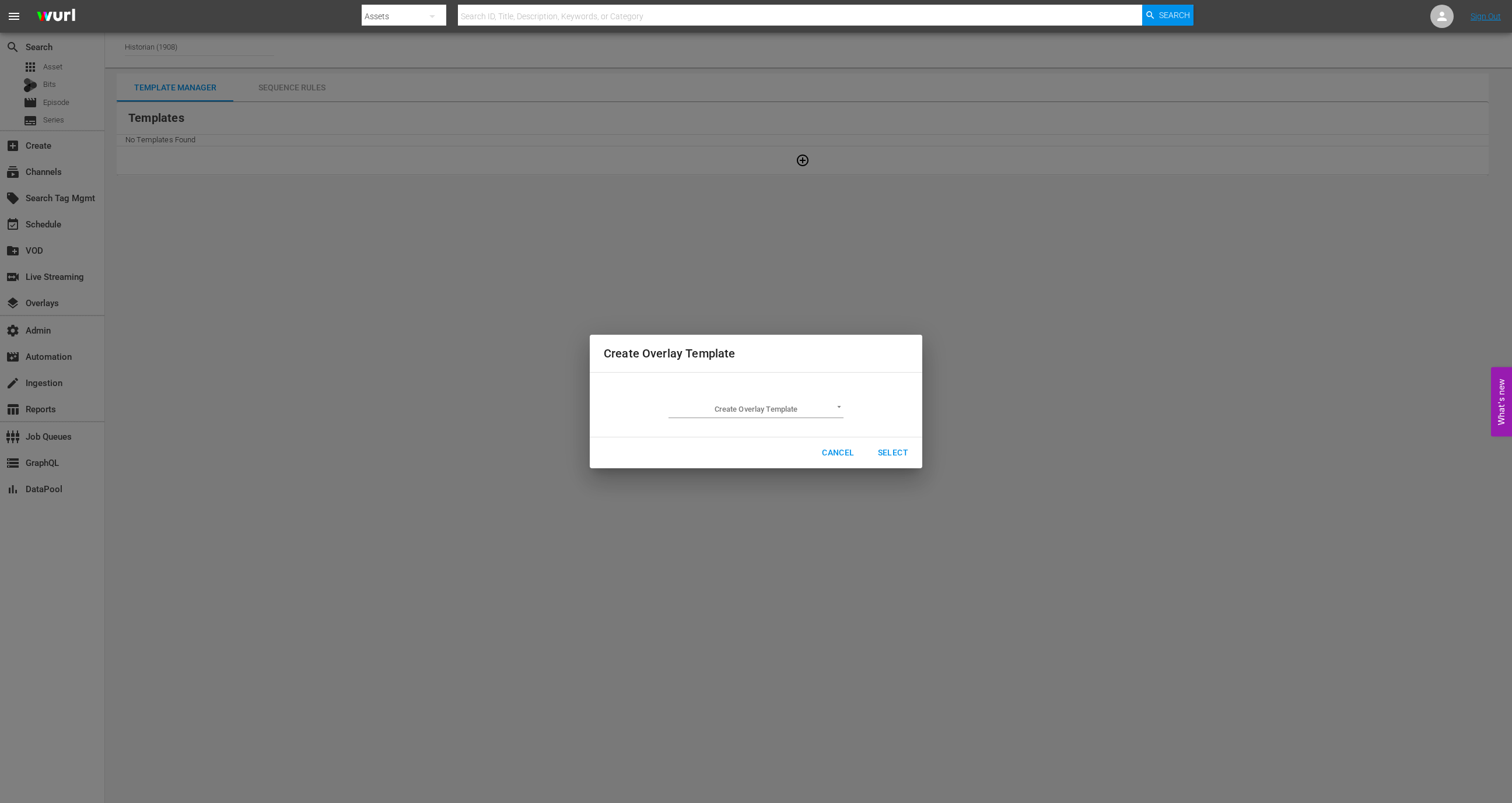
click at [735, 403] on body "menu Search By Assets Search ID, Title, Description, Keywords, or Category Sear…" at bounding box center [756, 401] width 1512 height 803
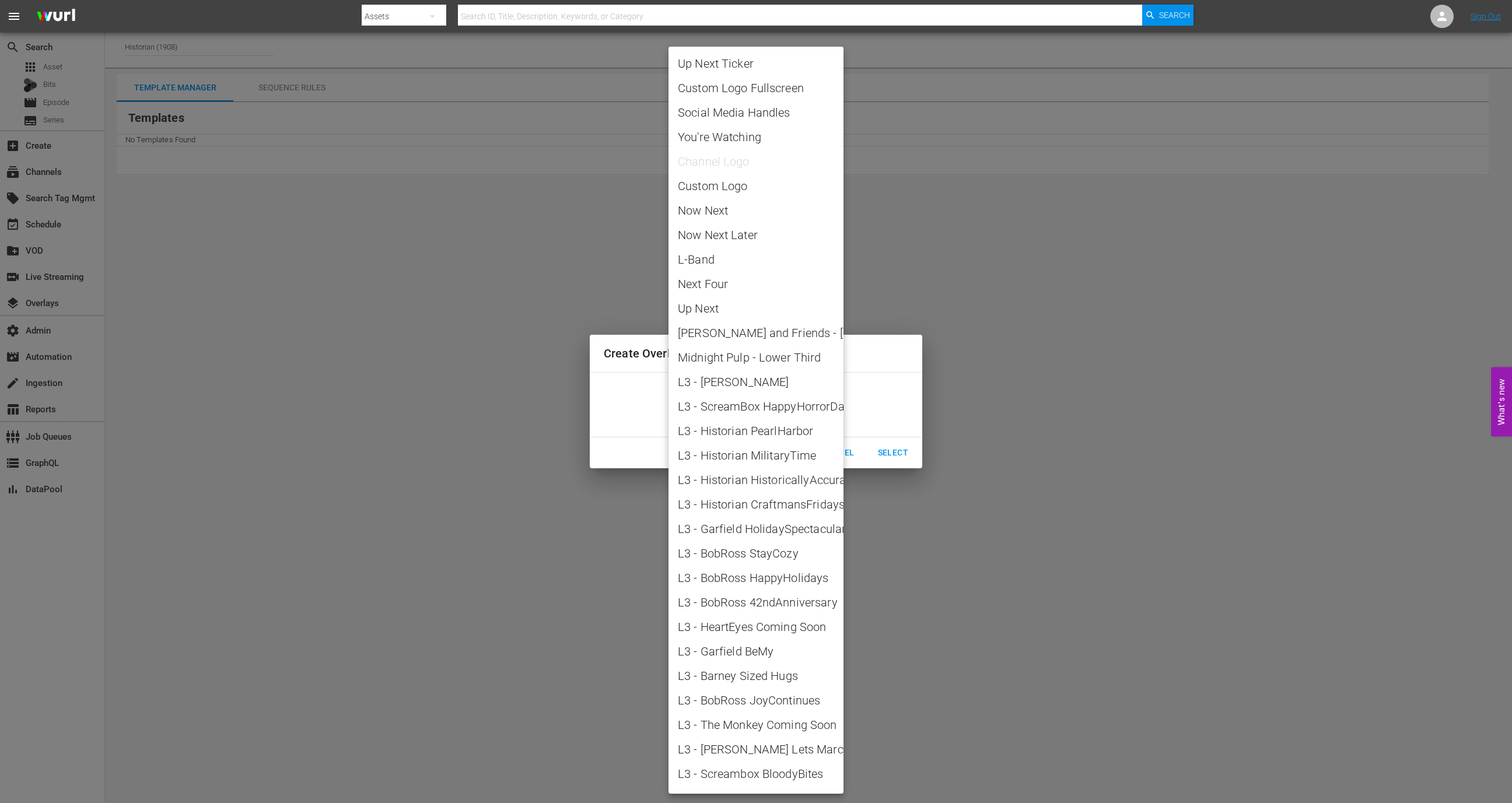
scroll to position [1025, 0]
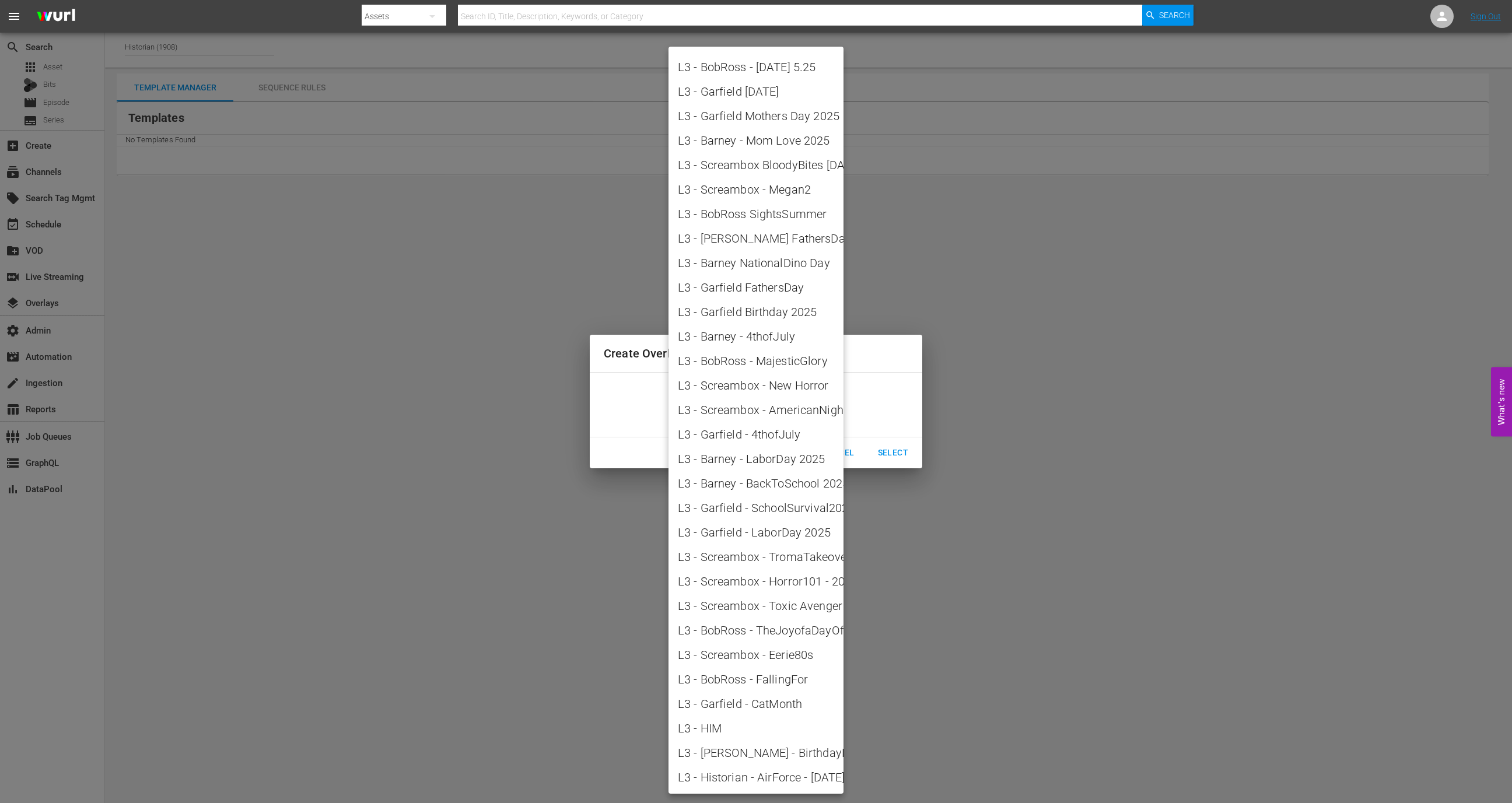
click at [741, 776] on span "L3 - Historian - AirForce - Sept2025" at bounding box center [756, 778] width 156 height 18
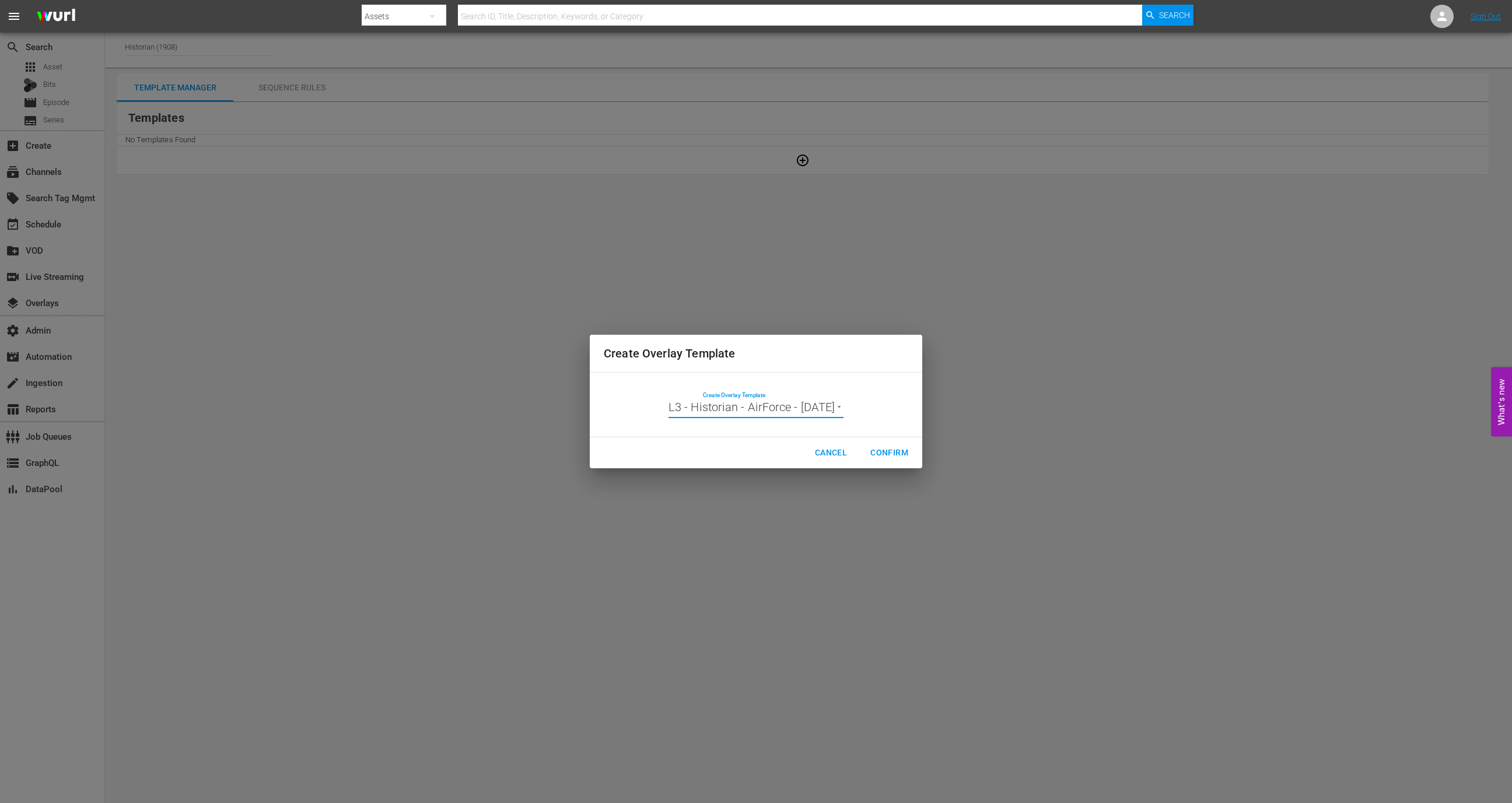
click at [795, 398] on div "Create Overlay Template L3 - Historian - AirForce - Sept2025 L3 - Historian - A…" at bounding box center [756, 405] width 175 height 27
click at [802, 401] on body "menu Search By Assets Search ID, Title, Description, Keywords, or Category Sear…" at bounding box center [756, 401] width 1512 height 803
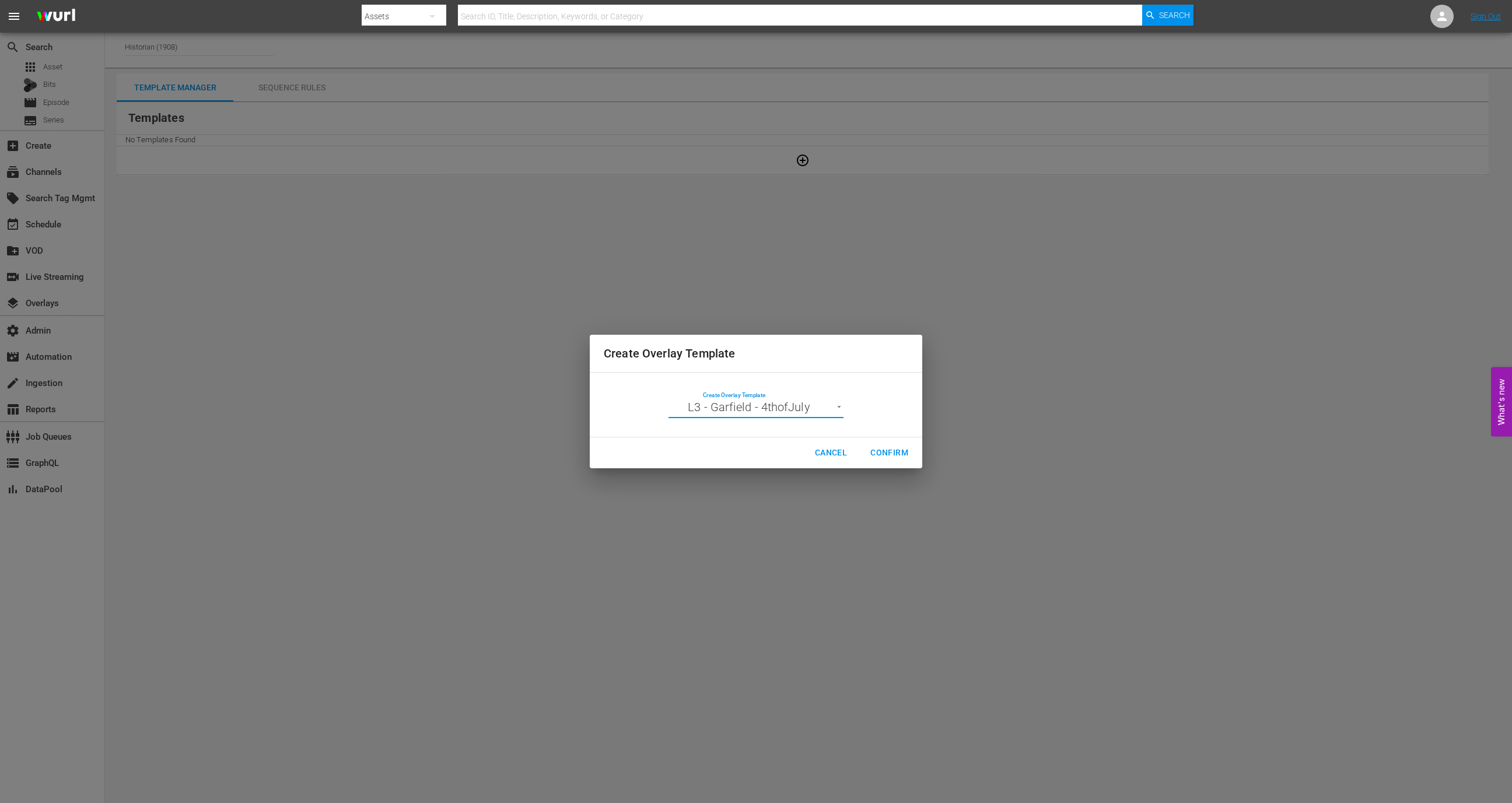
click at [805, 412] on body "menu Search By Assets Search ID, Title, Description, Keywords, or Category Sear…" at bounding box center [756, 401] width 1512 height 803
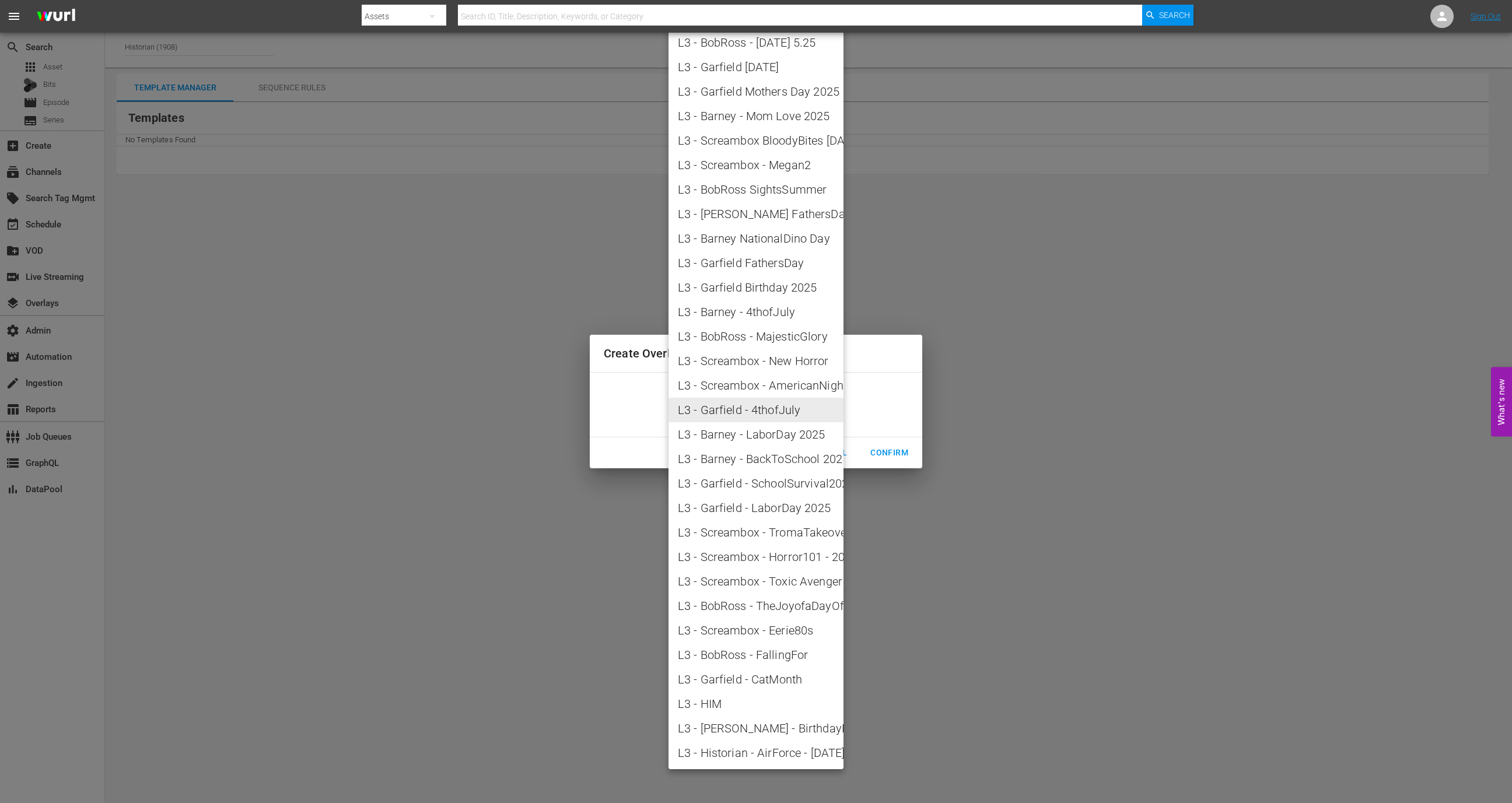
click at [761, 750] on span "L3 - Historian - AirForce - Sept2025" at bounding box center [756, 753] width 156 height 18
type input "L3 - Historian - AirForce - Sept2025"
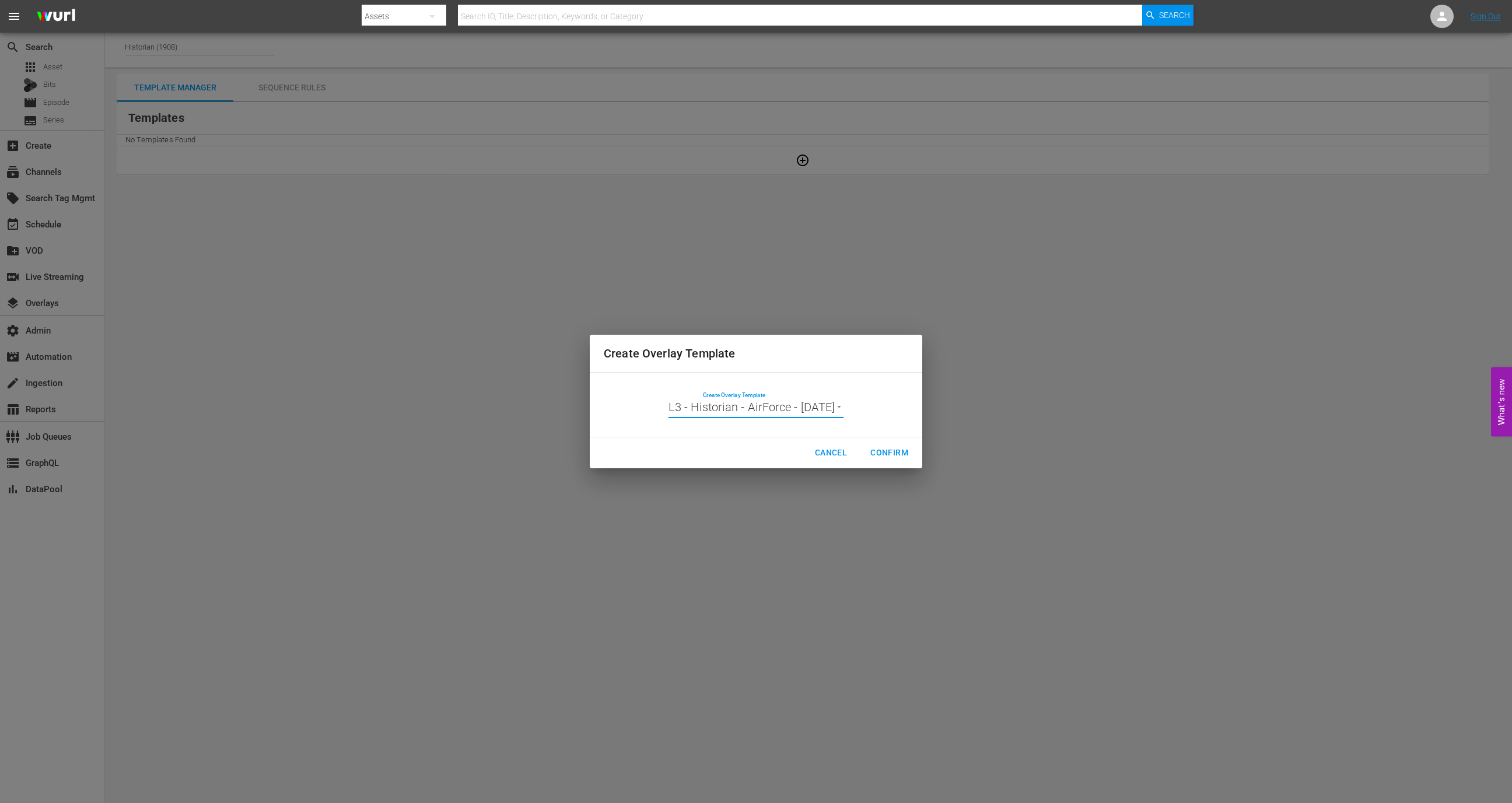
click at [889, 453] on span "Confirm" at bounding box center [888, 453] width 38 height 15
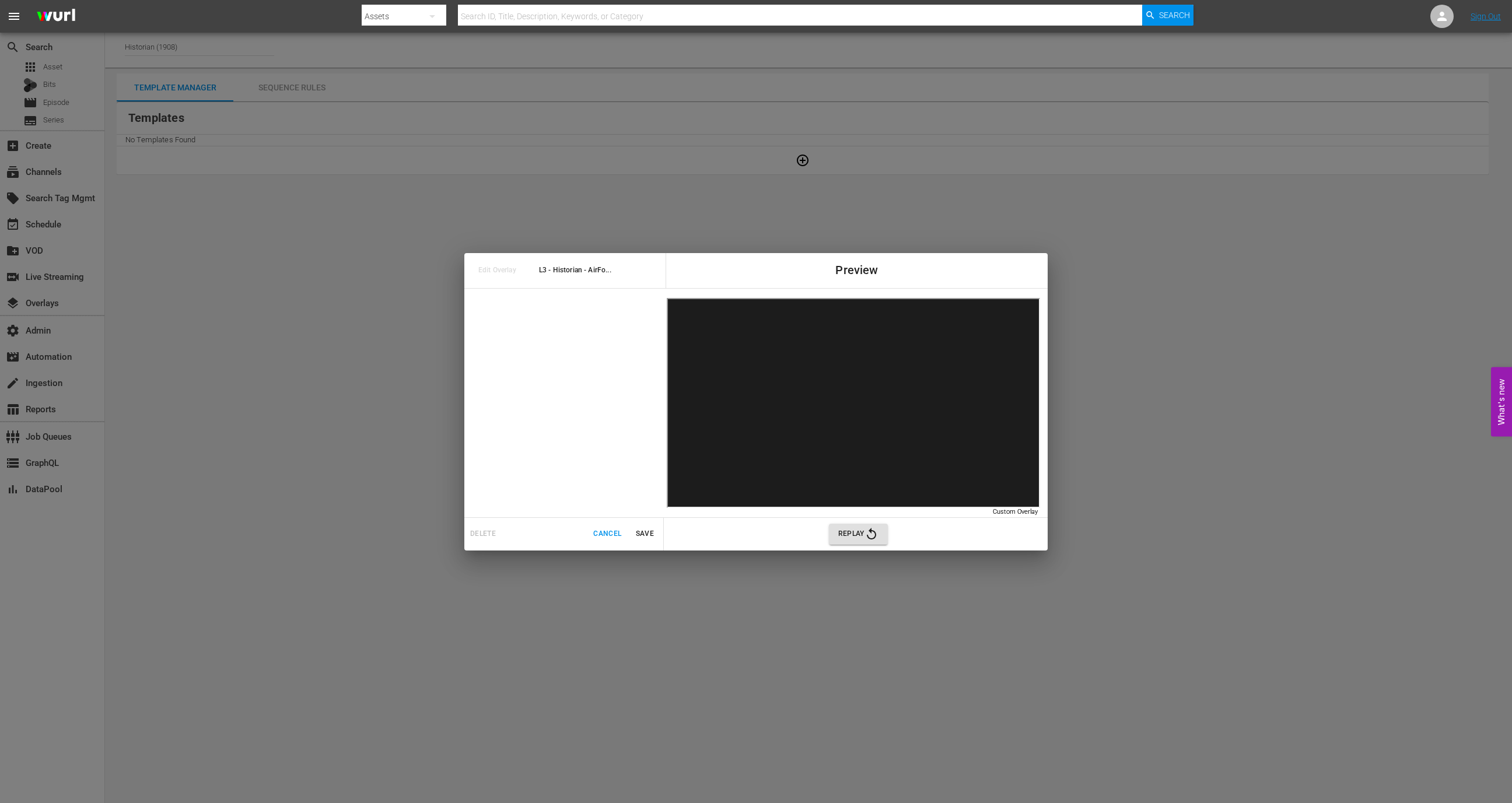
click at [576, 271] on span "L3 - Historian - AirFo..." at bounding box center [604, 270] width 130 height 13
copy span "L3 - Historian - AirFo..."
click at [846, 530] on span "Replay" at bounding box center [858, 534] width 40 height 14
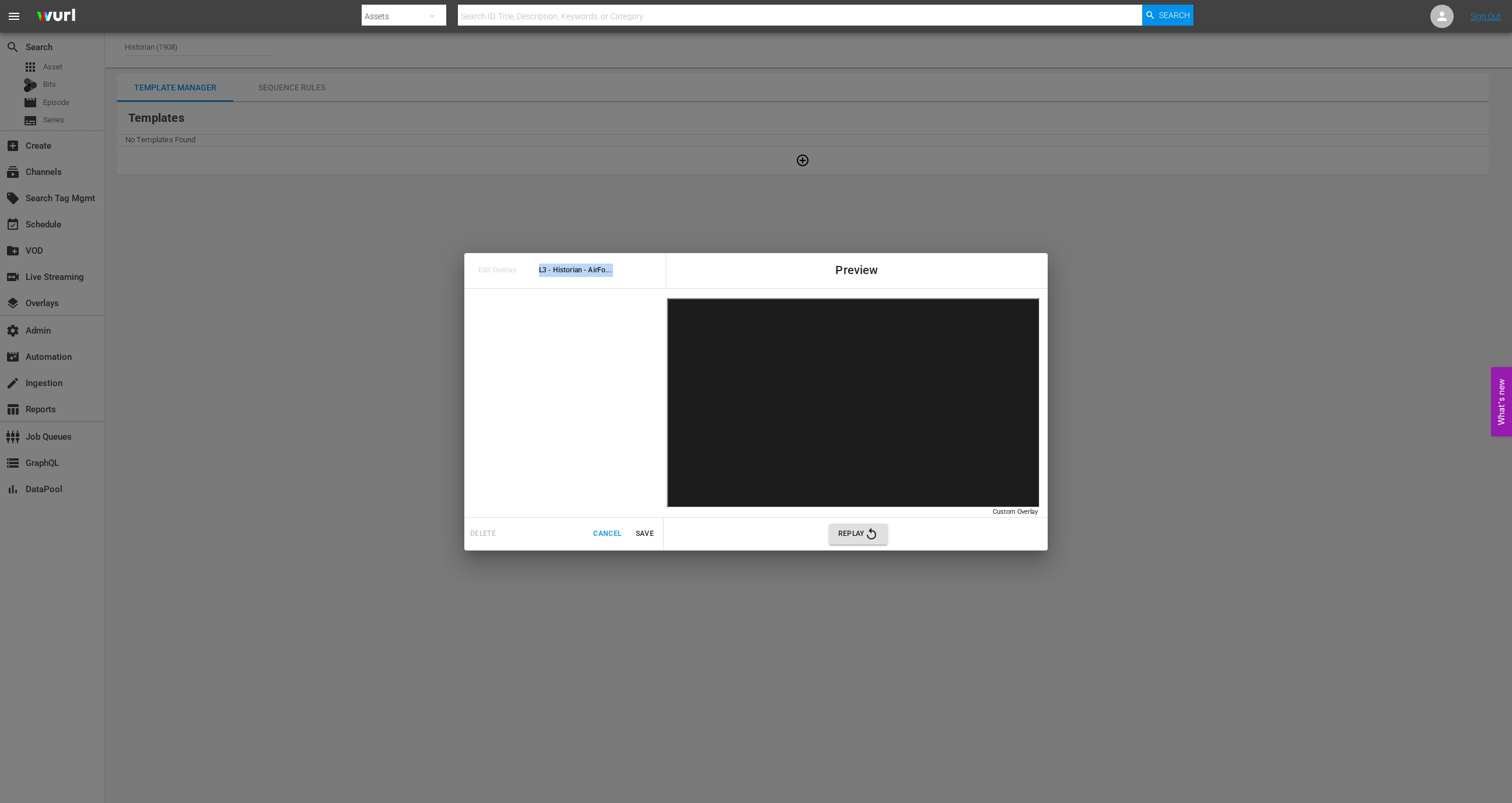
click at [606, 533] on span "Cancel" at bounding box center [607, 534] width 28 height 12
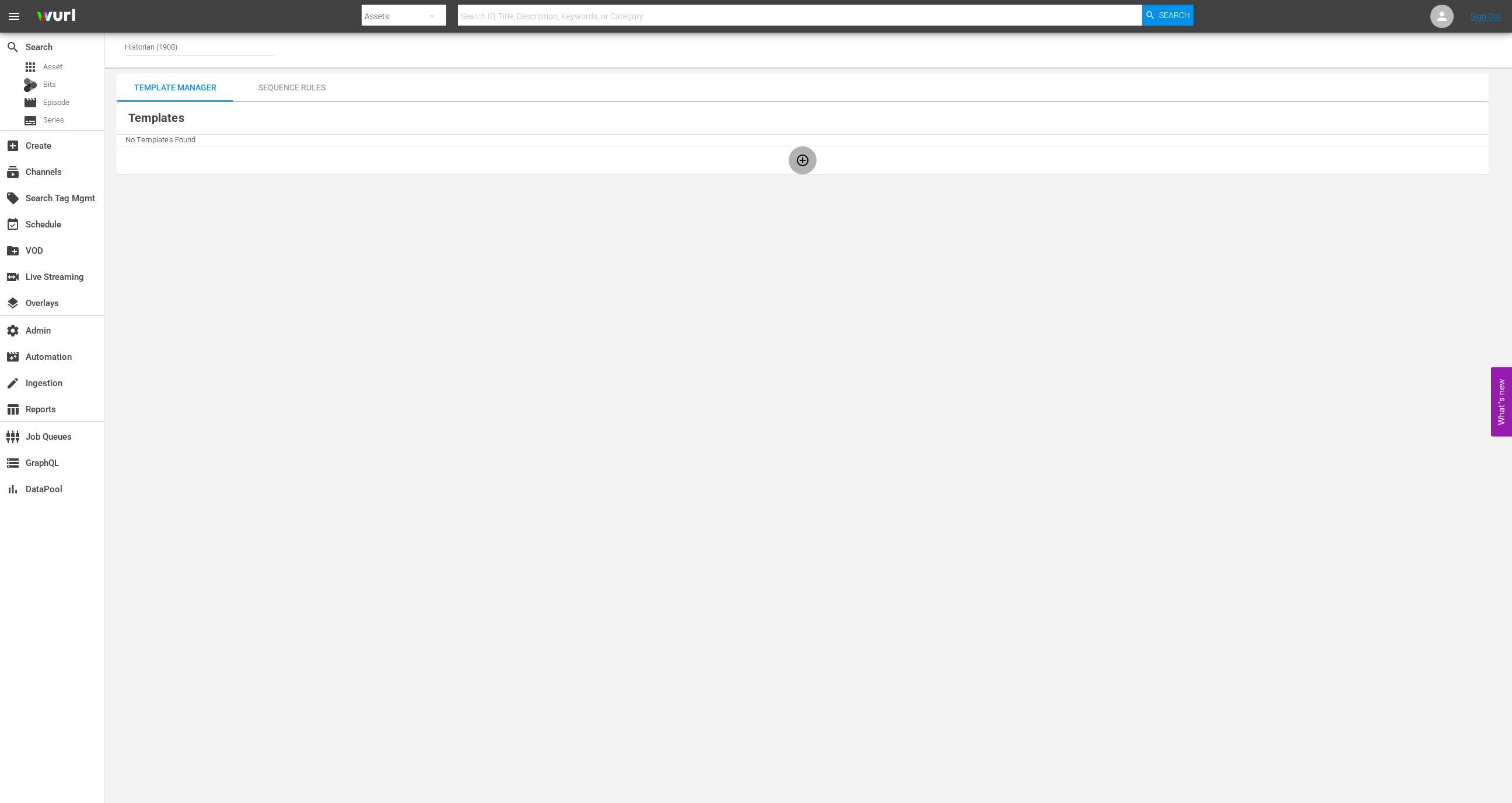
click at [797, 160] on icon "button" at bounding box center [802, 159] width 11 height 11
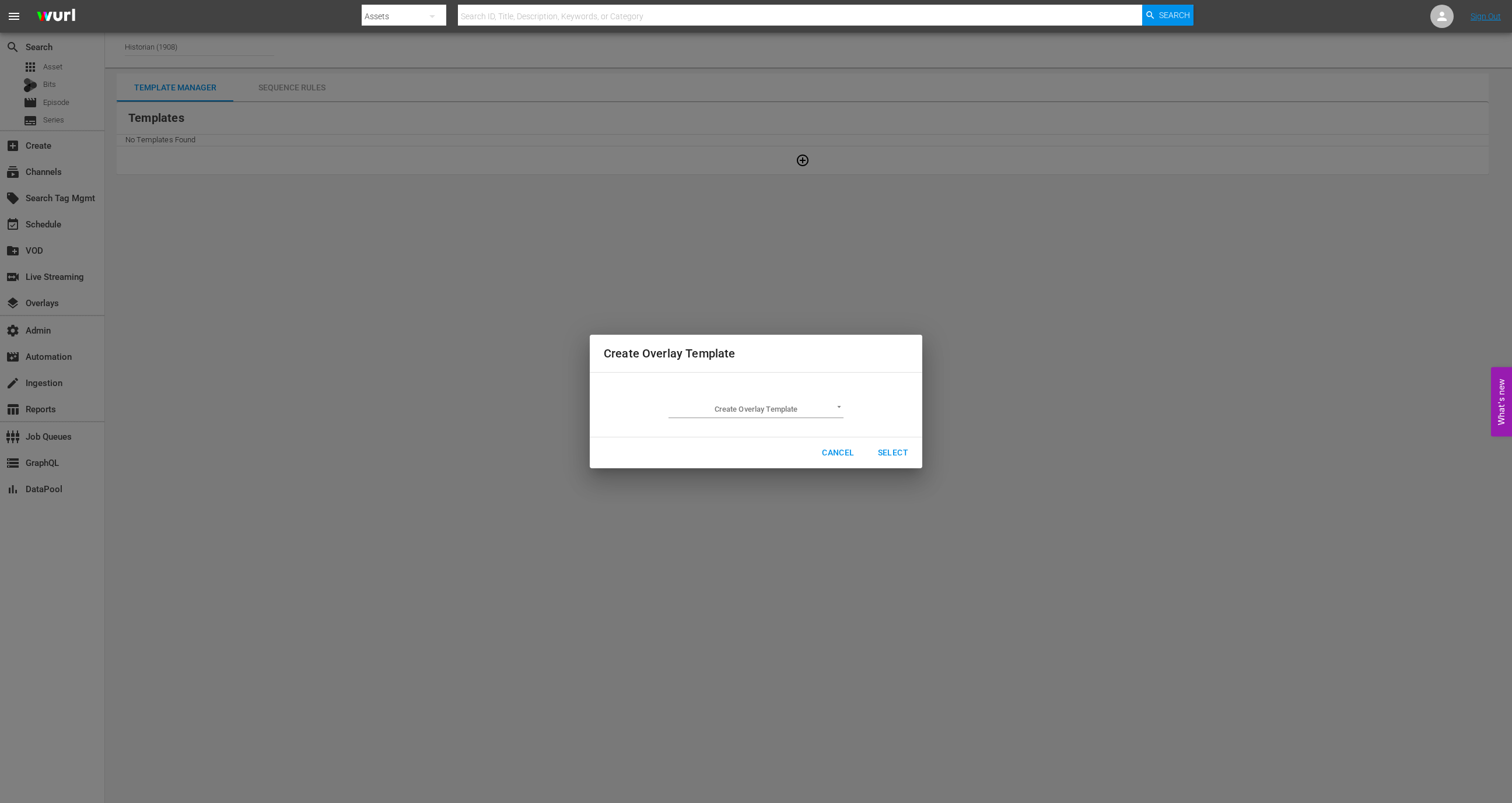
click at [760, 405] on body "menu Search By Assets Search ID, Title, Description, Keywords, or Category Sear…" at bounding box center [756, 401] width 1512 height 803
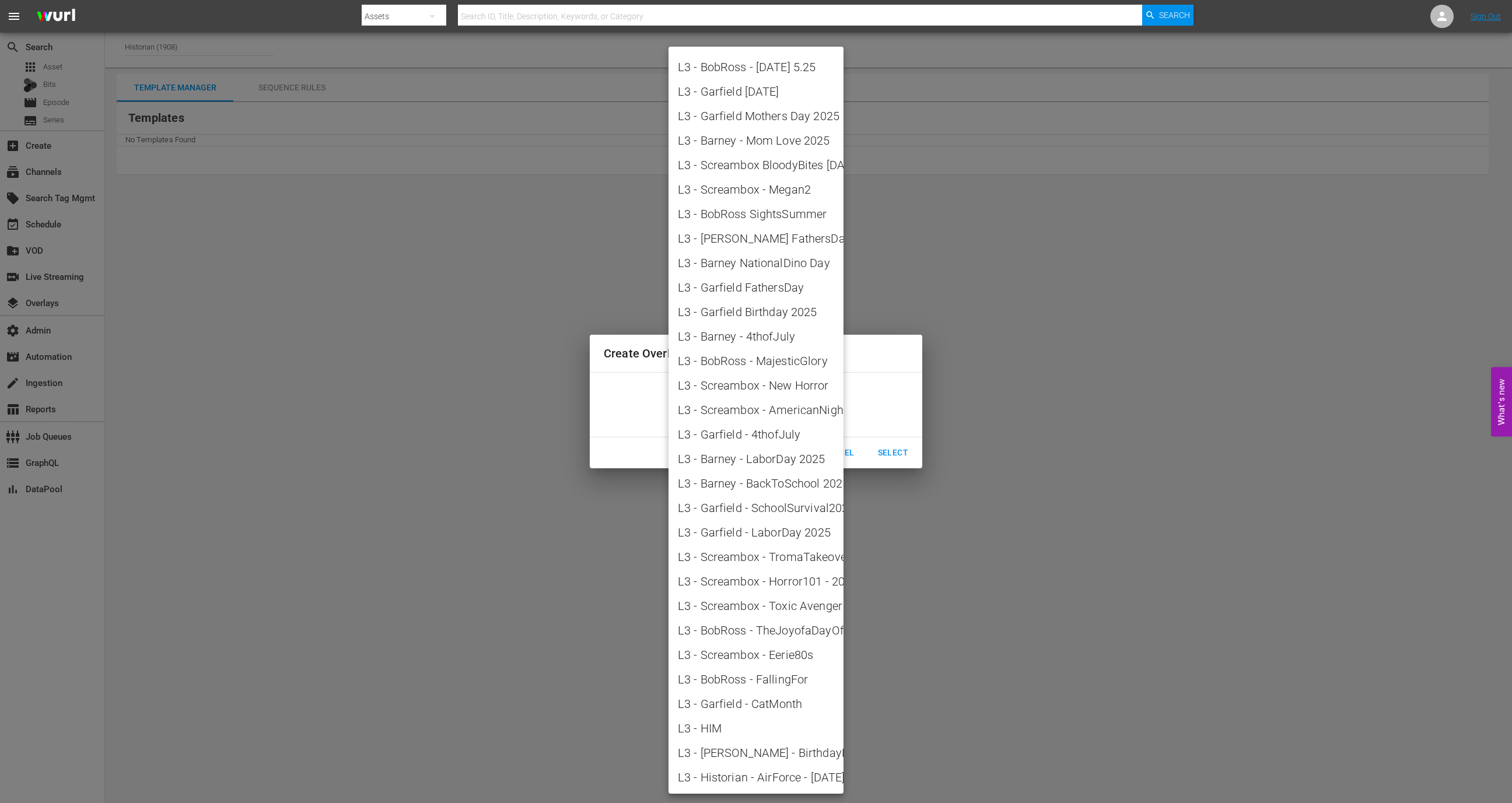
click at [770, 779] on span "L3 - Historian - AirForce - Sept2025" at bounding box center [756, 778] width 156 height 18
type input "L3 - Historian - AirForce - Sept2025"
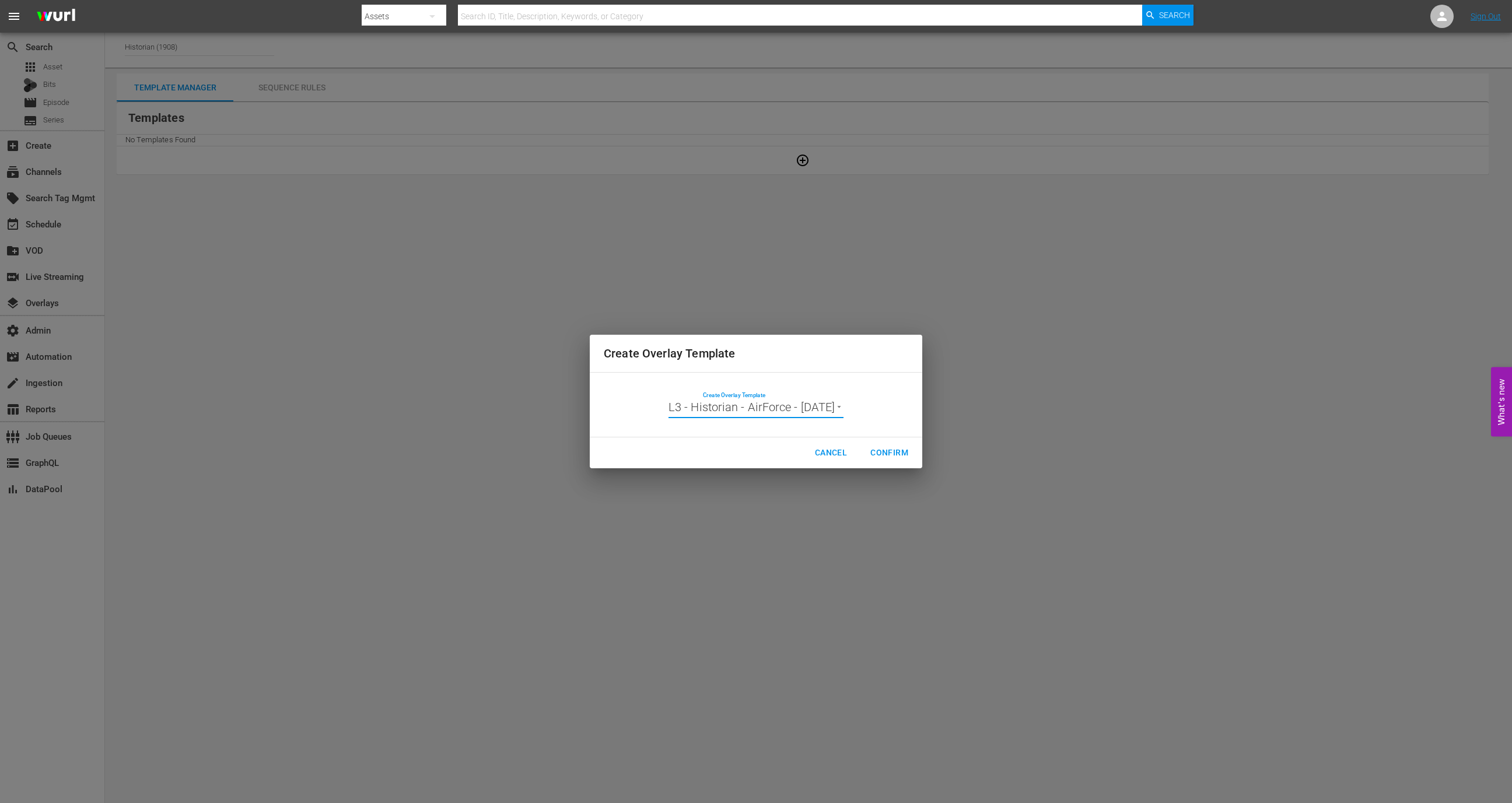
click at [891, 452] on span "Confirm" at bounding box center [888, 453] width 38 height 15
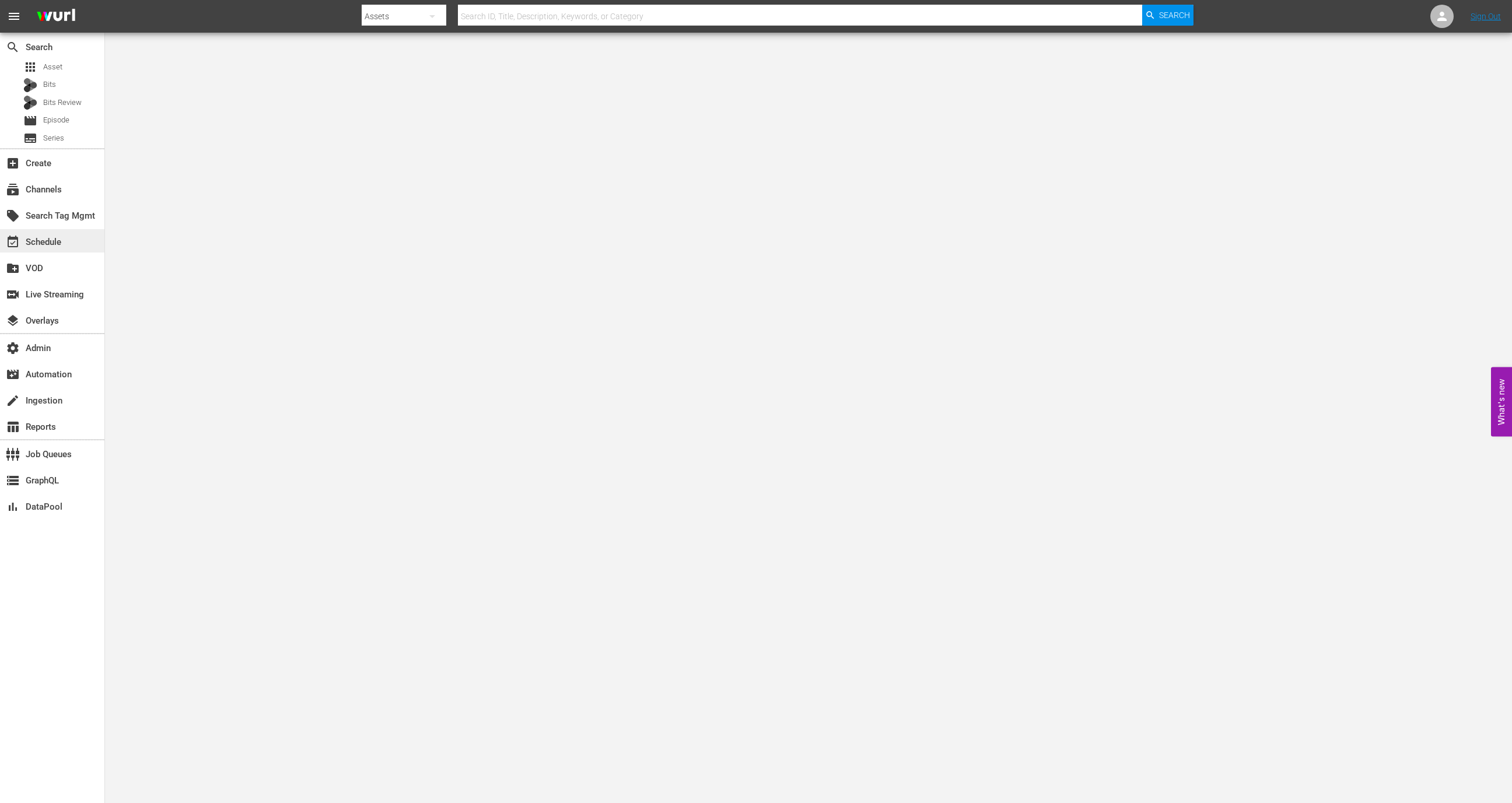
click at [73, 240] on div "event_available Schedule" at bounding box center [52, 241] width 104 height 24
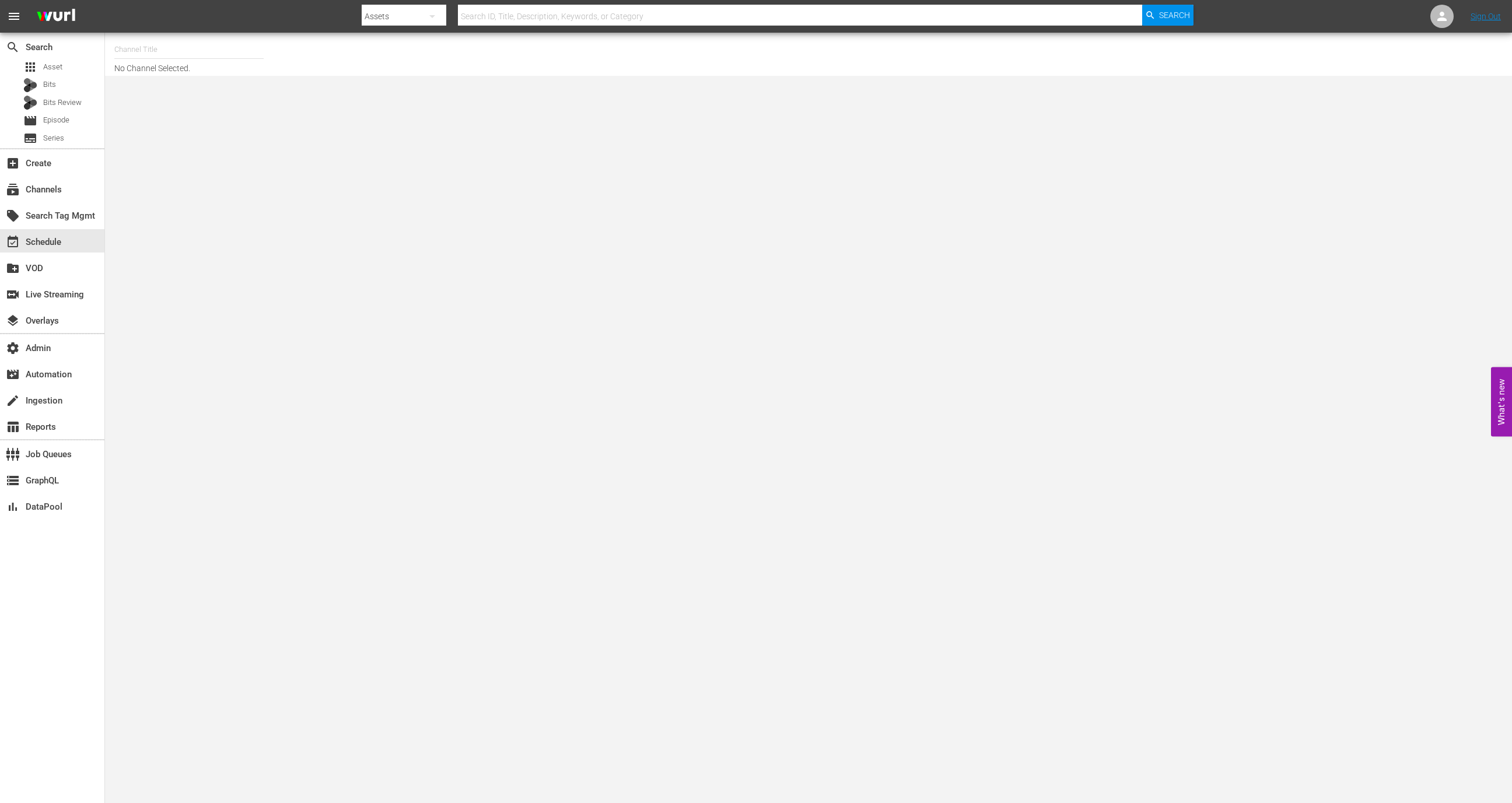
click at [211, 46] on input "text" at bounding box center [188, 50] width 149 height 28
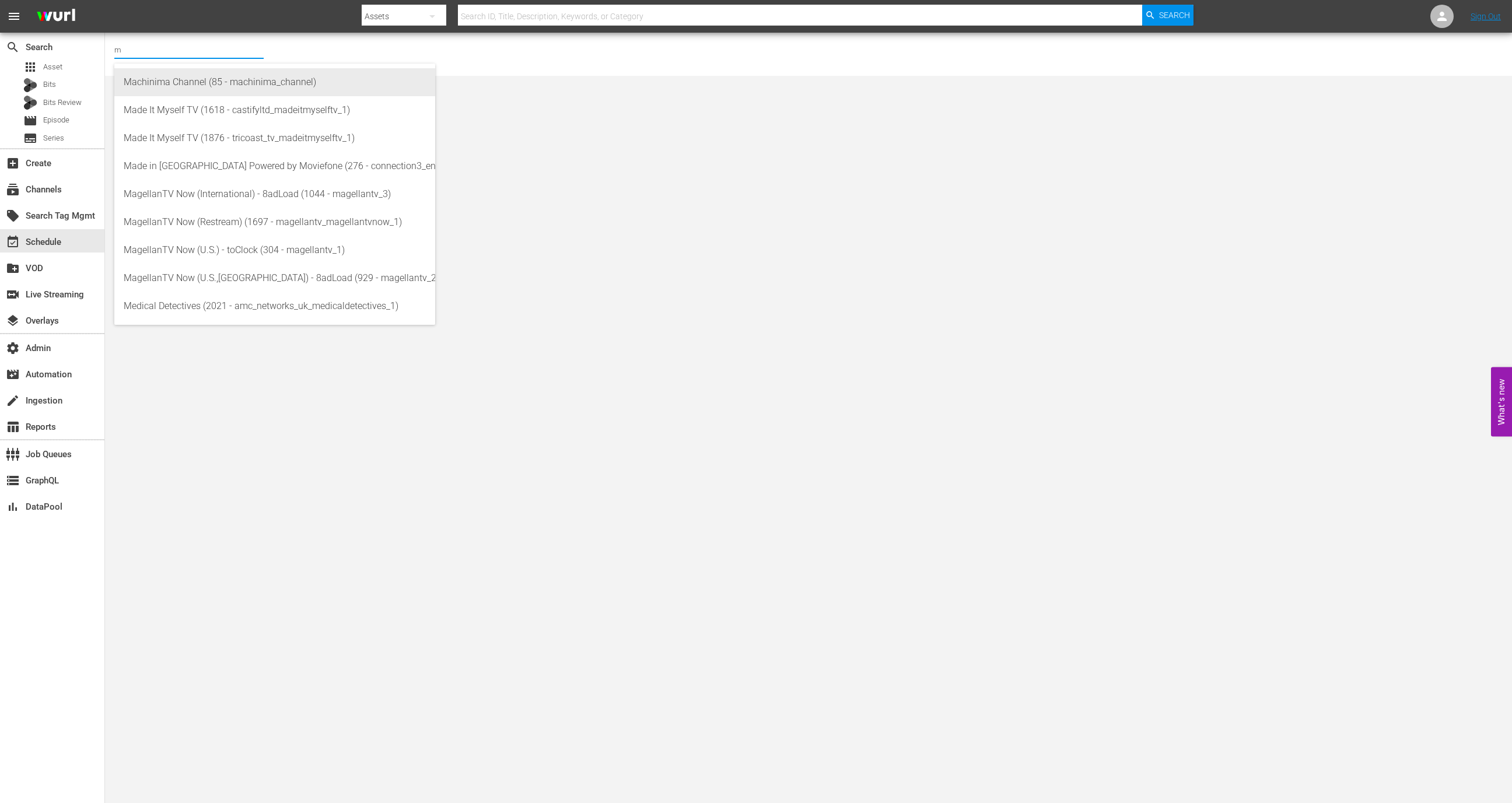
click at [208, 76] on div "Machinima Channel (85 - machinima_channel)" at bounding box center [274, 82] width 302 height 28
type input "Machinima Channel (85 - machinima_channel)"
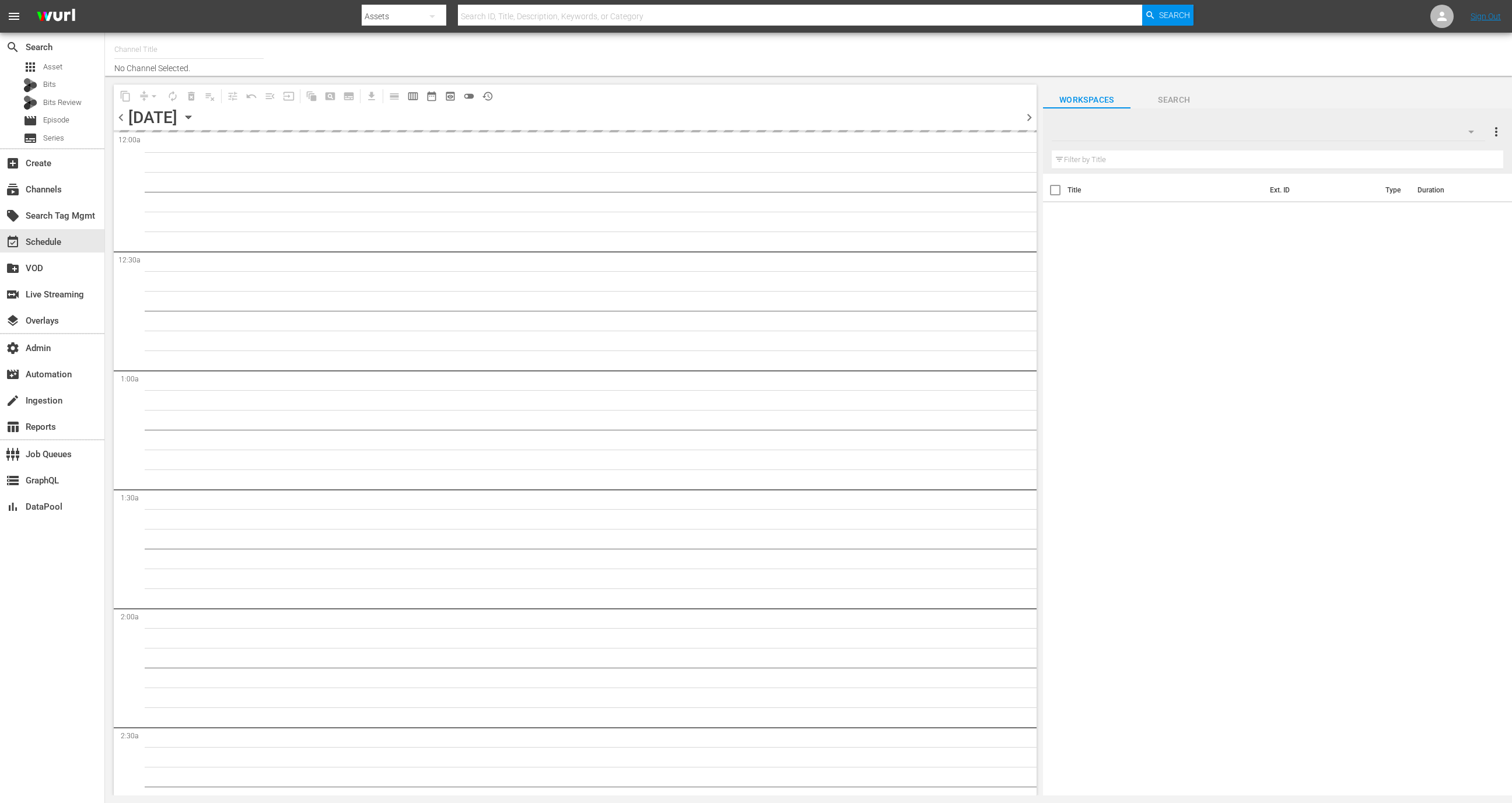
type input "GFN Soccer (2093)"
